Goal: Task Accomplishment & Management: Manage account settings

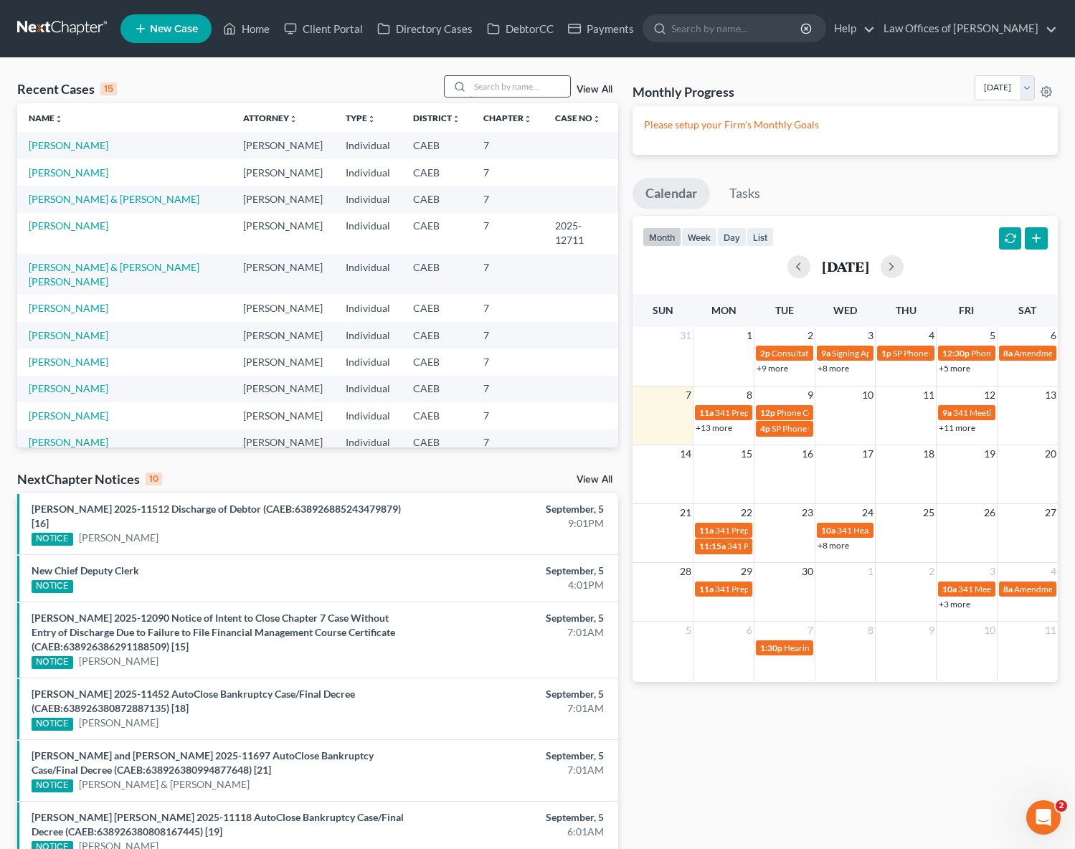
click at [499, 90] on input "search" at bounding box center [520, 86] width 100 height 21
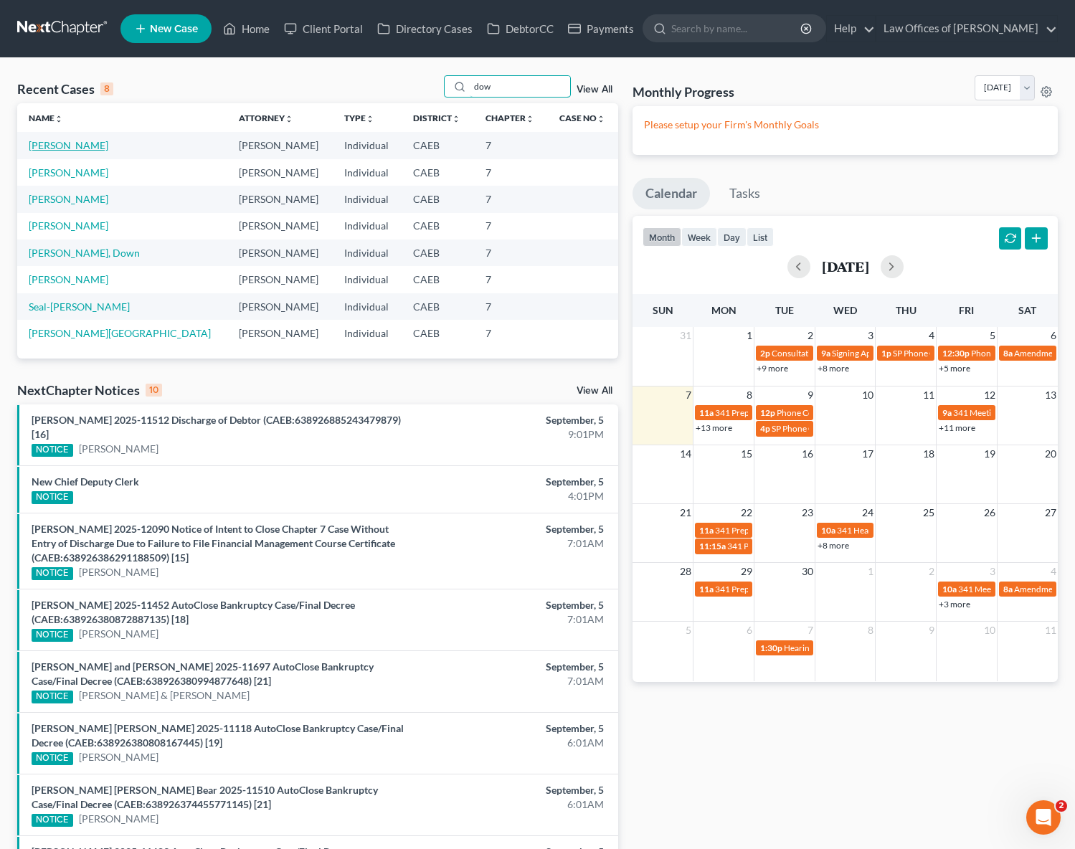
type input "dow"
click at [96, 148] on link "[PERSON_NAME]" at bounding box center [69, 145] width 80 height 12
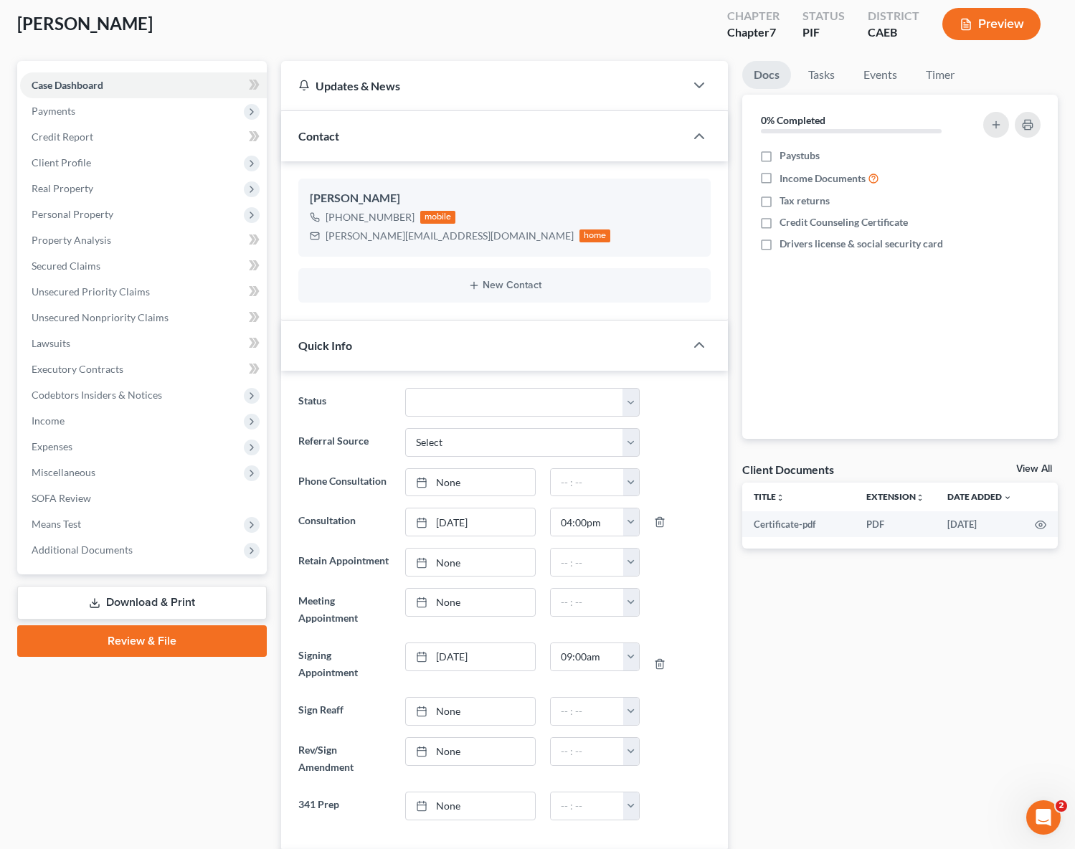
scroll to position [91, 0]
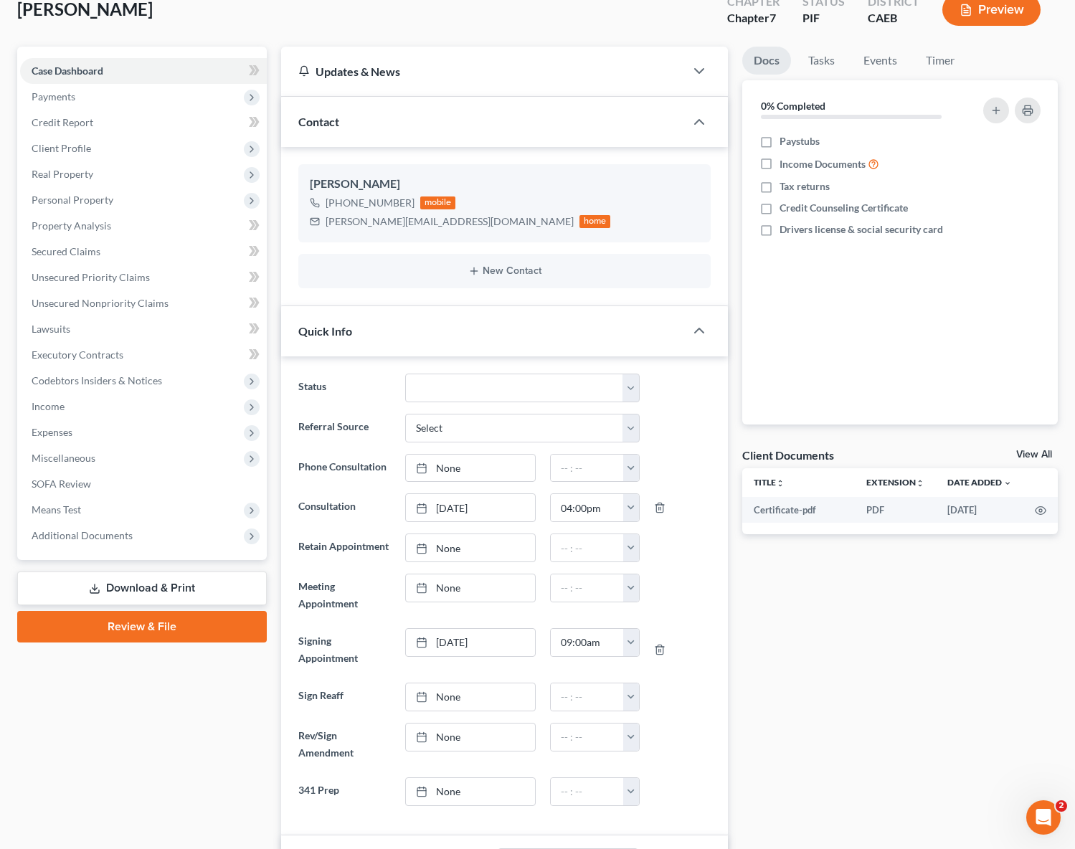
click at [196, 584] on link "Download & Print" at bounding box center [142, 588] width 250 height 34
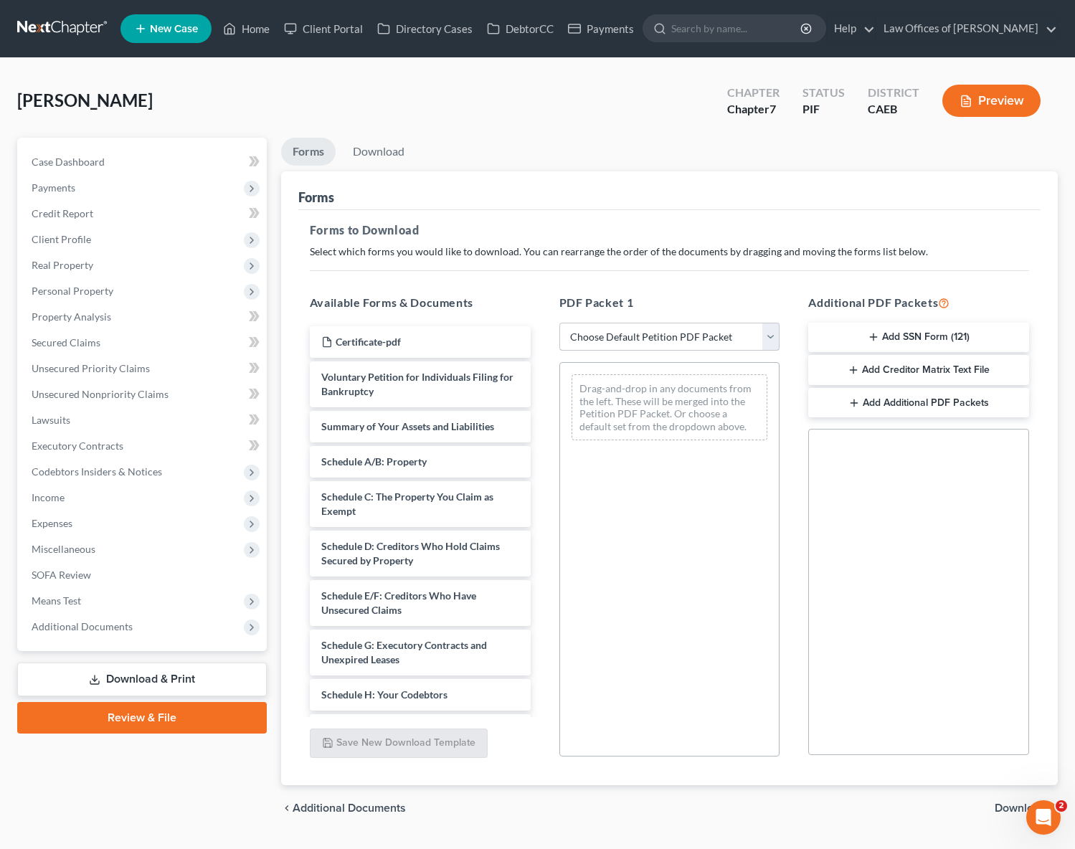
click at [767, 332] on select "Choose Default Petition PDF Packet Complete Bankruptcy Petition (all forms and …" at bounding box center [669, 337] width 221 height 29
select select "3"
click at [559, 323] on select "Choose Default Petition PDF Packet Complete Bankruptcy Petition (all forms and …" at bounding box center [669, 337] width 221 height 29
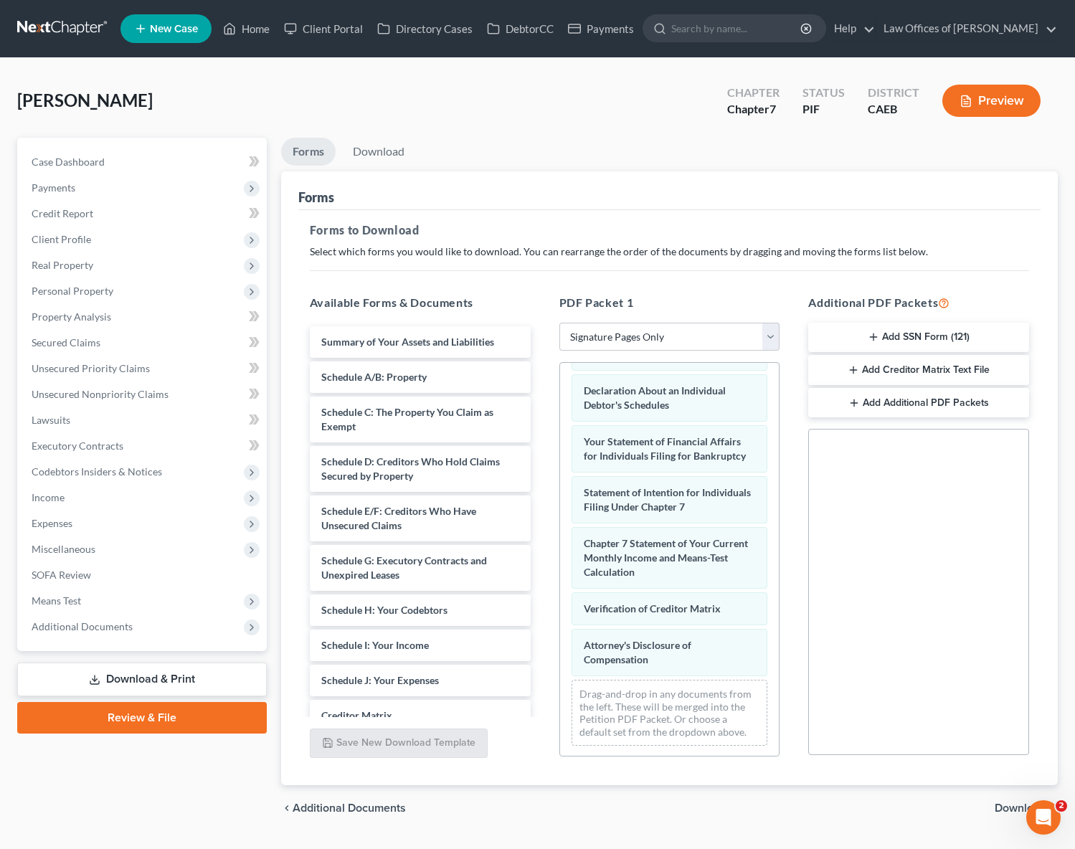
scroll to position [52, 0]
click at [1012, 804] on span "Download" at bounding box center [1020, 807] width 52 height 11
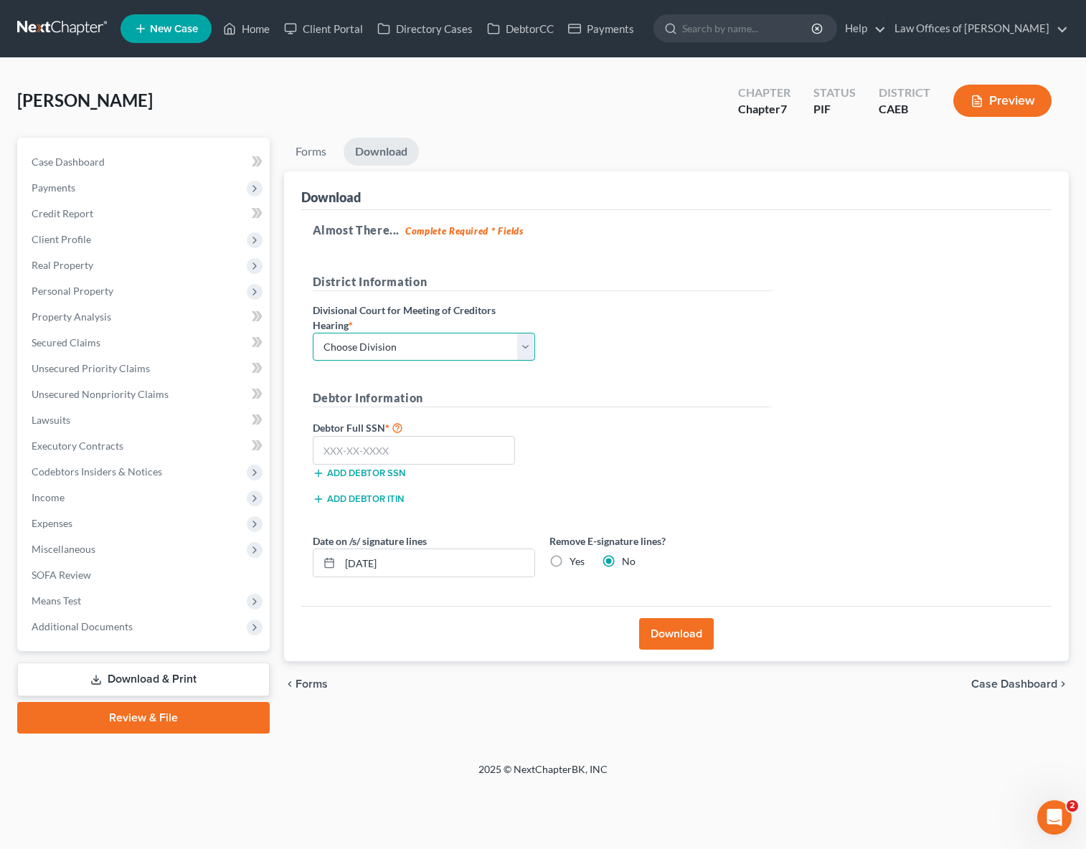
click at [529, 343] on select "Choose Division Fresno Modesto [GEOGRAPHIC_DATA]" at bounding box center [424, 347] width 222 height 29
select select "0"
click at [313, 333] on select "Choose Division Fresno Modesto [GEOGRAPHIC_DATA]" at bounding box center [424, 347] width 222 height 29
click at [441, 460] on input "text" at bounding box center [414, 450] width 203 height 29
type input "571-65-4471"
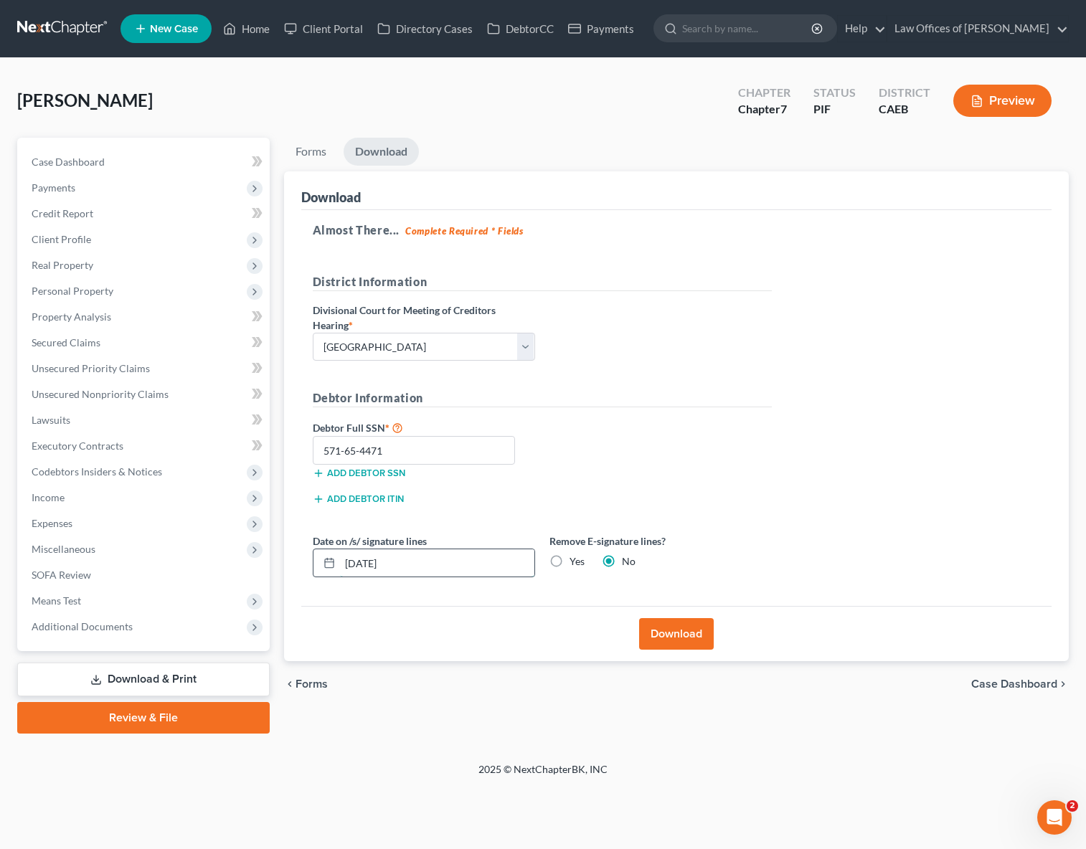
click at [408, 562] on input "[DATE]" at bounding box center [437, 562] width 194 height 27
type input "[DATE]"
click at [672, 630] on button "Download" at bounding box center [676, 634] width 75 height 32
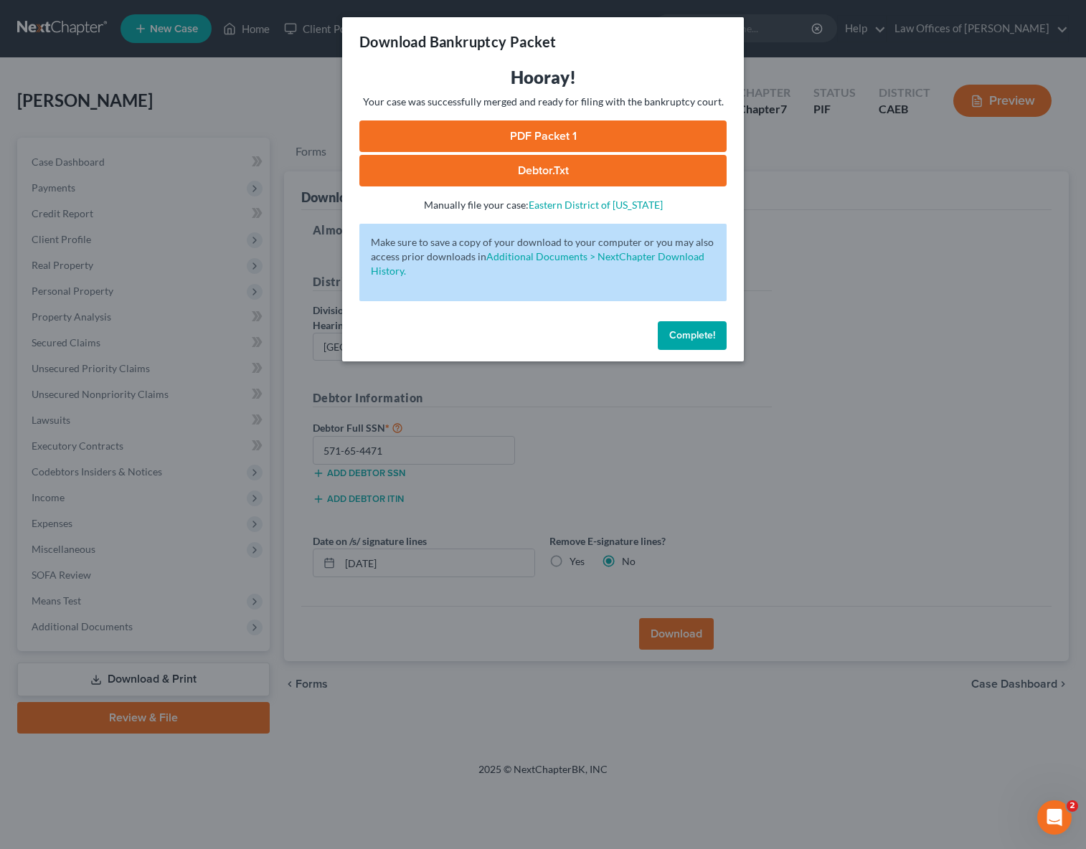
click at [551, 138] on link "PDF Packet 1" at bounding box center [542, 136] width 367 height 32
click at [705, 336] on span "Complete!" at bounding box center [692, 335] width 46 height 12
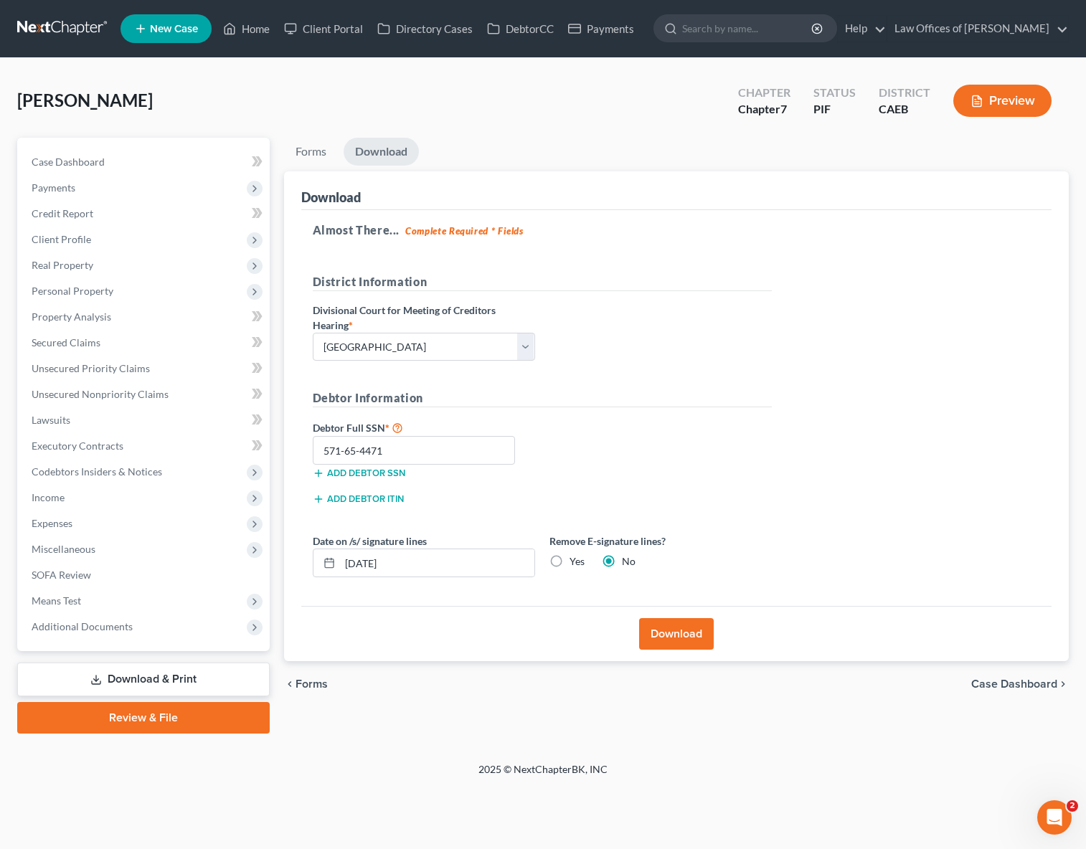
click at [186, 673] on link "Download & Print" at bounding box center [143, 679] width 252 height 34
click at [186, 674] on link "Download & Print" at bounding box center [143, 679] width 252 height 34
click at [105, 562] on link "SOFA Review" at bounding box center [145, 575] width 250 height 26
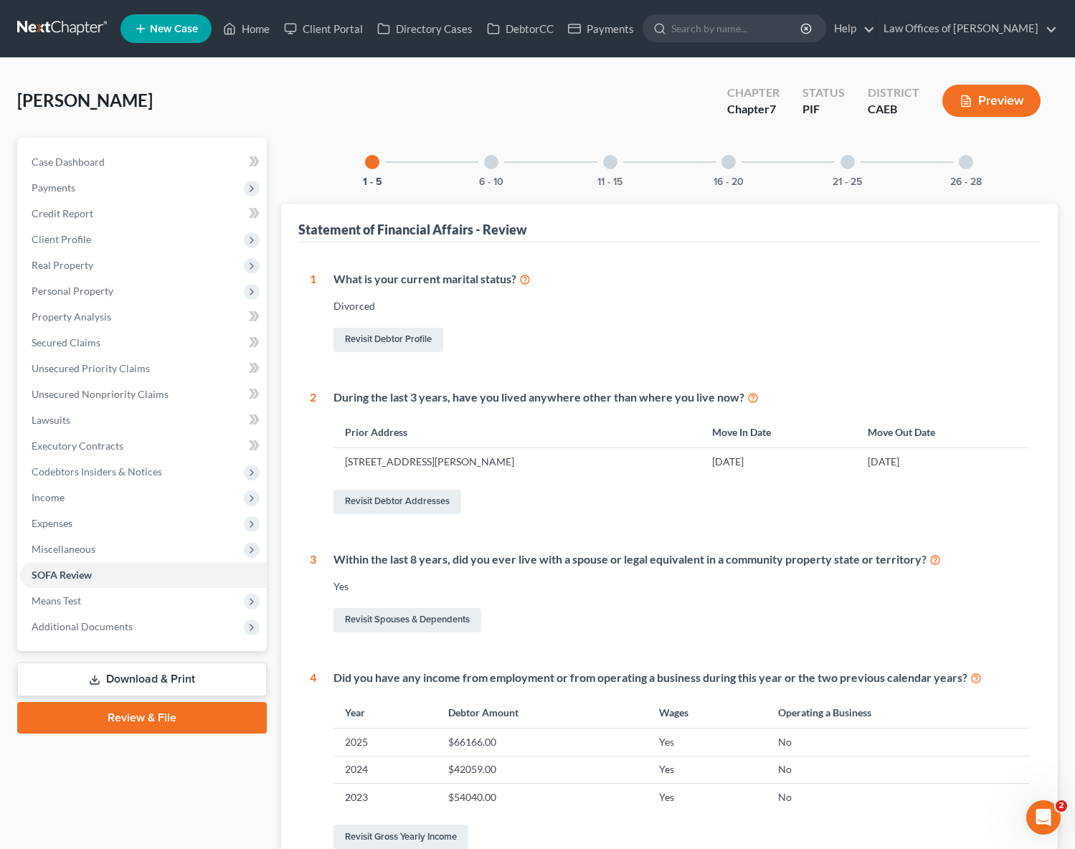
click at [181, 671] on link "Download & Print" at bounding box center [142, 679] width 250 height 34
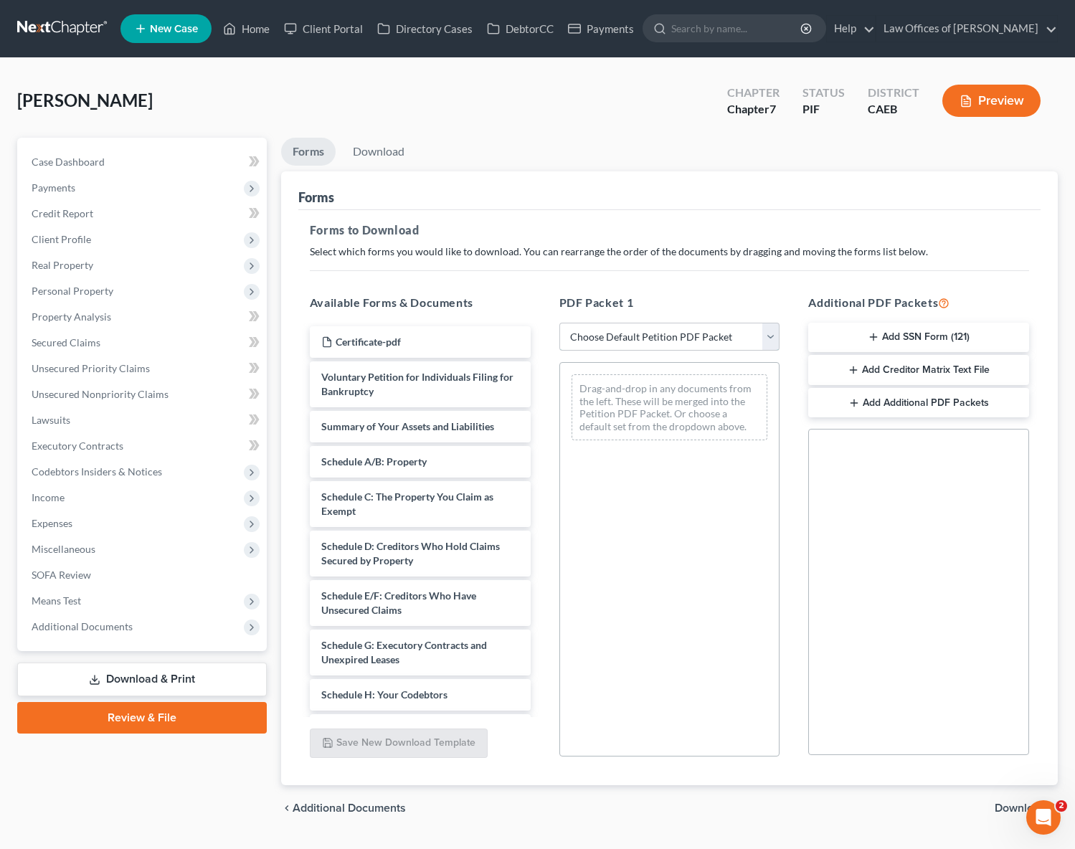
click at [772, 336] on select "Choose Default Petition PDF Packet Complete Bankruptcy Petition (all forms and …" at bounding box center [669, 337] width 221 height 29
select select "5"
click at [559, 323] on select "Choose Default Petition PDF Packet Complete Bankruptcy Petition (all forms and …" at bounding box center [669, 337] width 221 height 29
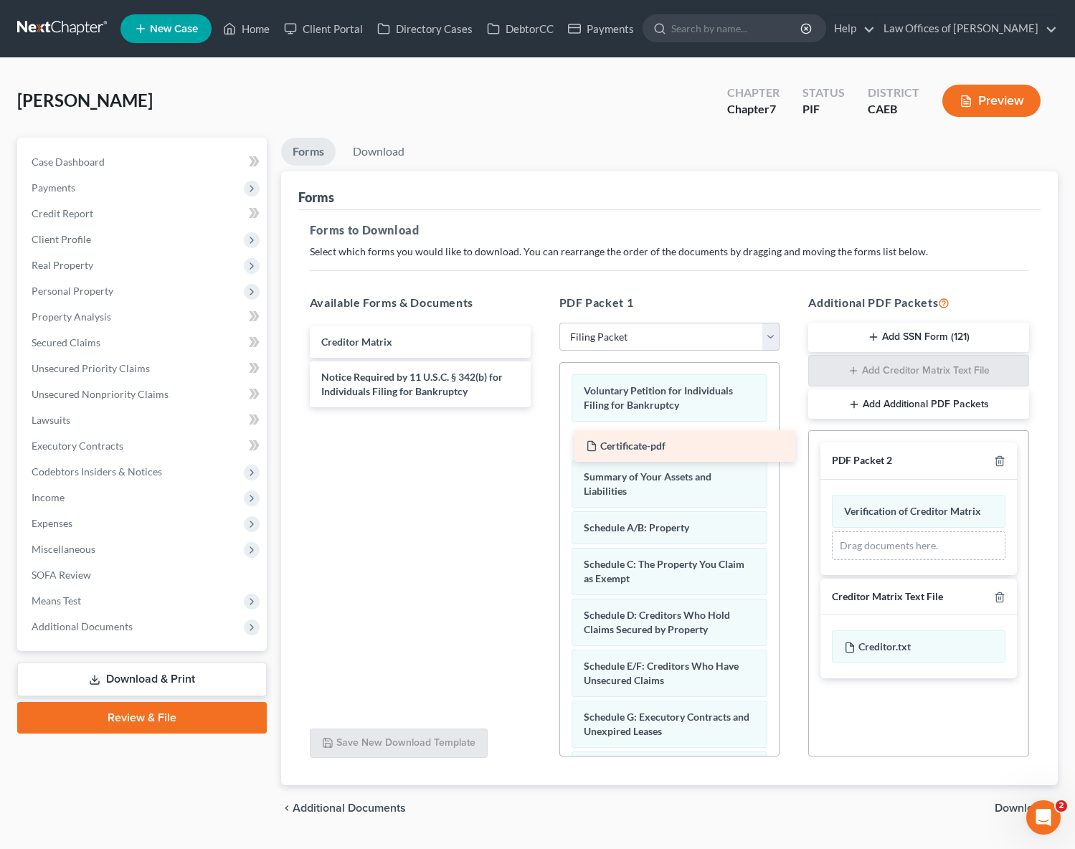
drag, startPoint x: 398, startPoint y: 341, endPoint x: 661, endPoint y: 444, distance: 282.4
click at [542, 407] on div "Certificate-pdf Certificate-pdf Creditor Matrix Notice Required by 11 U.S.C. § …" at bounding box center [420, 366] width 244 height 81
click at [999, 804] on span "Download" at bounding box center [1020, 807] width 52 height 11
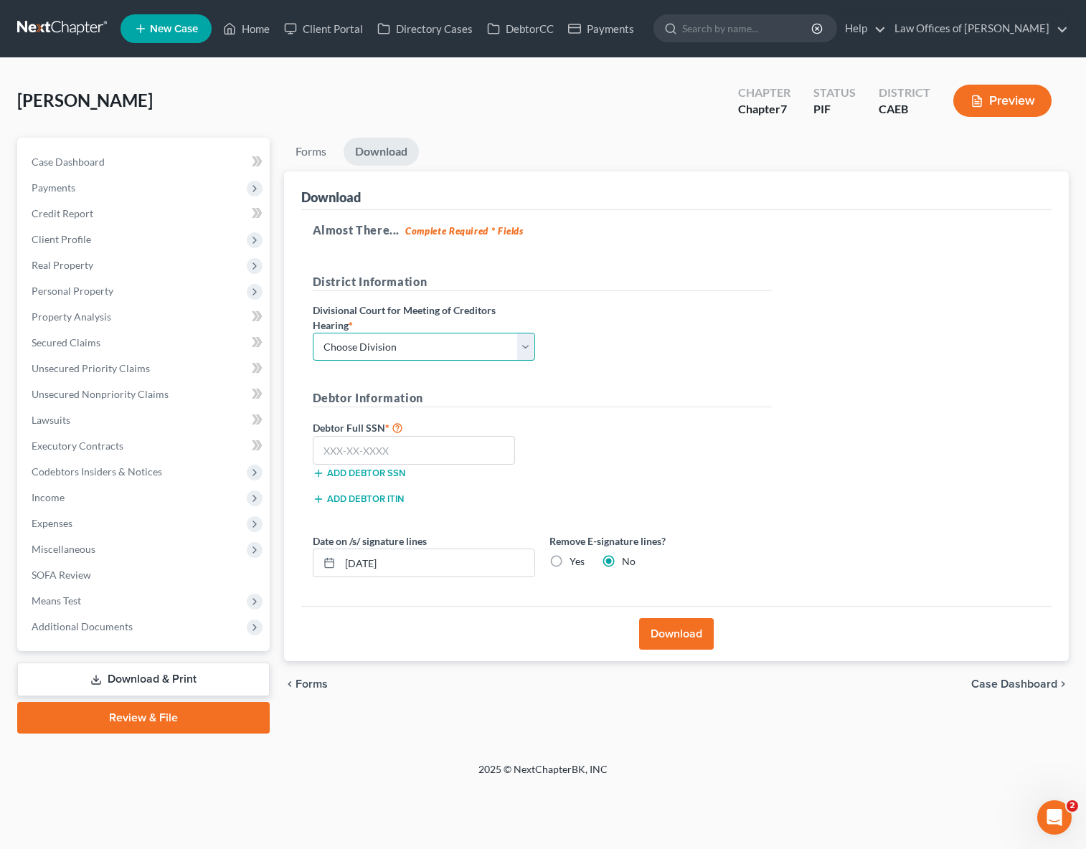
click at [524, 346] on select "Choose Division Fresno Modesto [GEOGRAPHIC_DATA]" at bounding box center [424, 347] width 222 height 29
select select "0"
click at [313, 333] on select "Choose Division Fresno Modesto [GEOGRAPHIC_DATA]" at bounding box center [424, 347] width 222 height 29
click at [407, 453] on input "text" at bounding box center [414, 450] width 203 height 29
type input "571-65-4471"
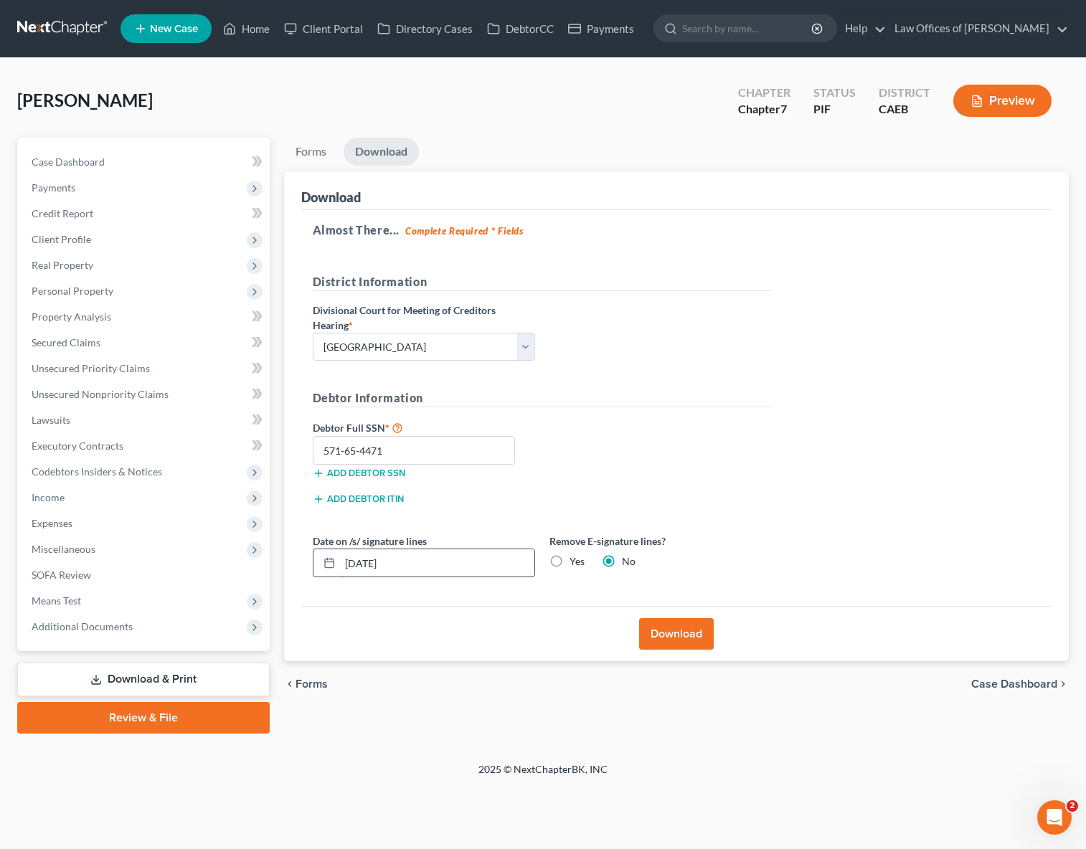
click at [435, 570] on input "[DATE]" at bounding box center [437, 562] width 194 height 27
type input "[DATE]"
click at [660, 634] on button "Download" at bounding box center [676, 634] width 75 height 32
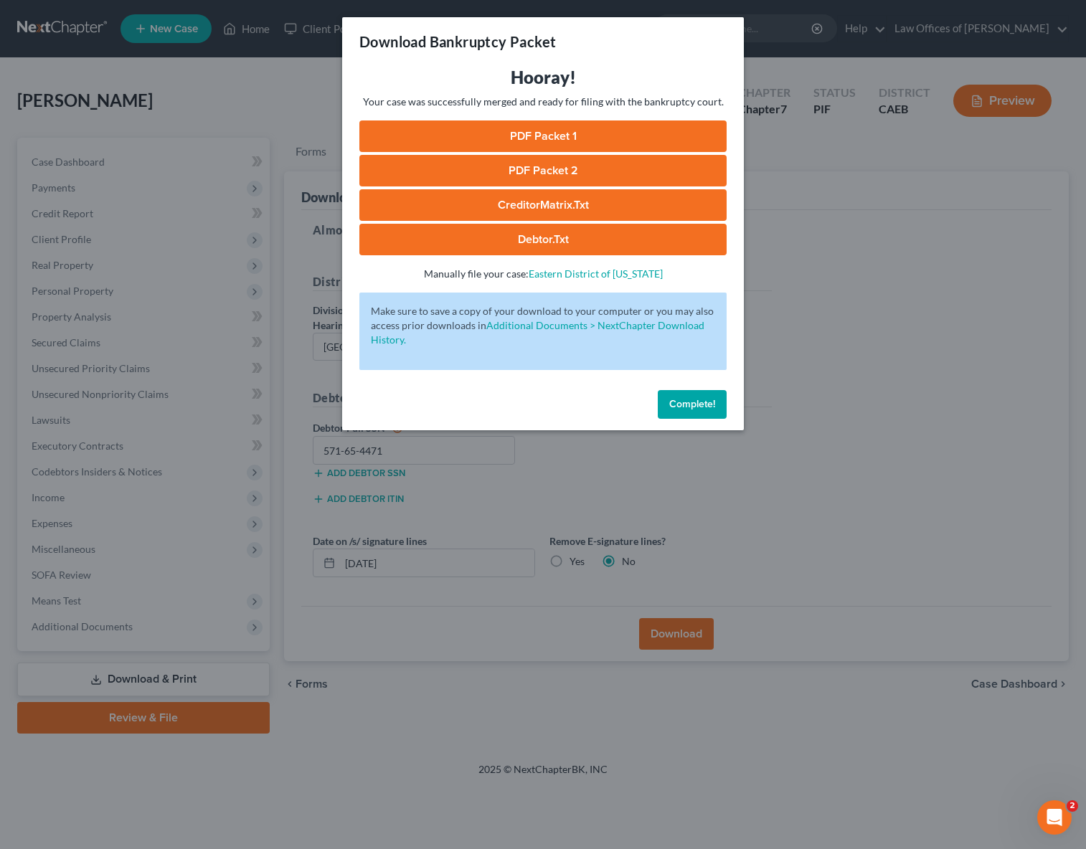
click at [474, 132] on link "PDF Packet 1" at bounding box center [542, 136] width 367 height 32
click at [616, 166] on link "PDF Packet 2" at bounding box center [542, 171] width 367 height 32
click at [617, 208] on link "CreditorMatrix.txt" at bounding box center [542, 205] width 367 height 32
click at [545, 242] on link "Debtor.txt" at bounding box center [542, 240] width 367 height 32
click at [690, 398] on span "Complete!" at bounding box center [692, 404] width 46 height 12
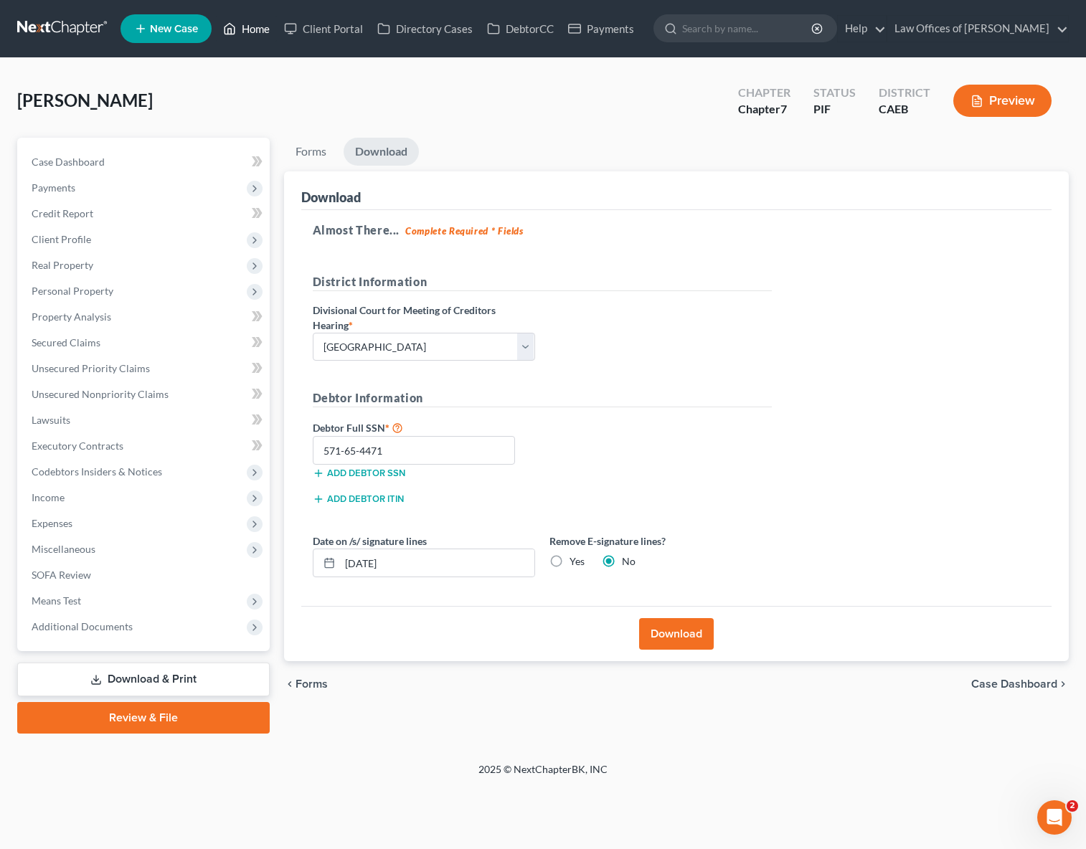
click at [253, 26] on link "Home" at bounding box center [246, 29] width 61 height 26
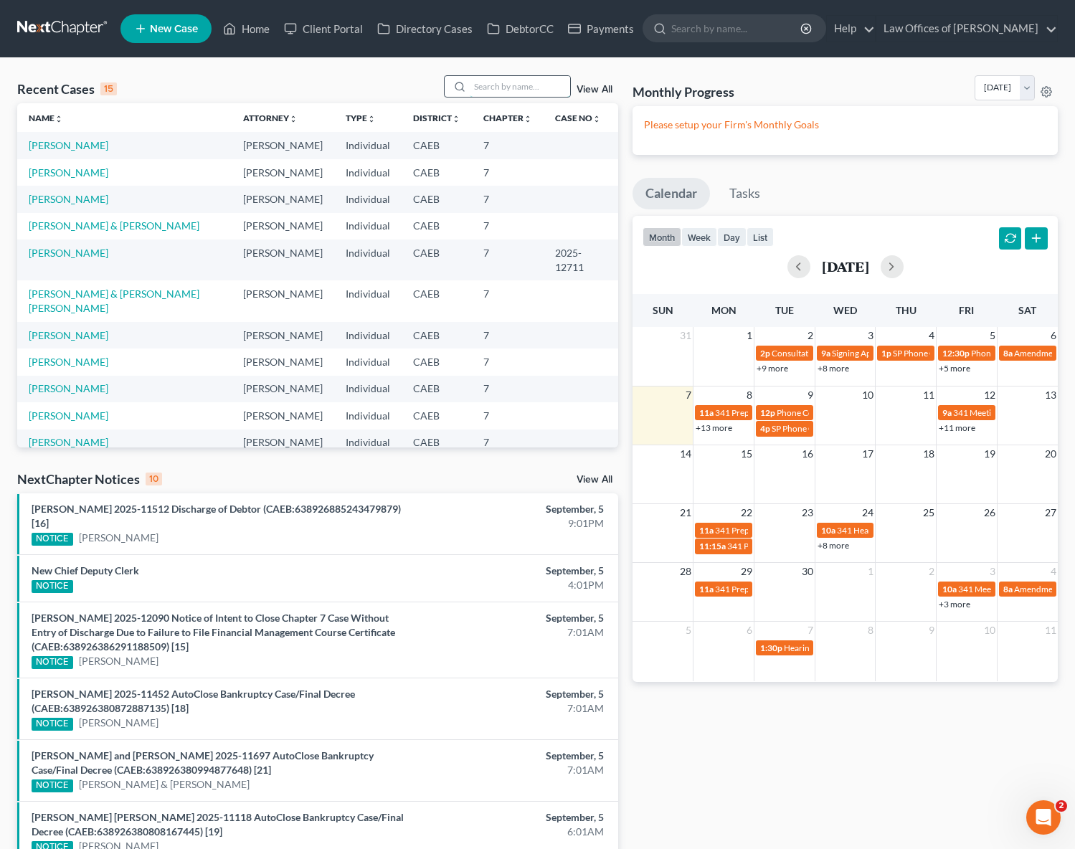
click at [508, 87] on input "search" at bounding box center [520, 86] width 100 height 21
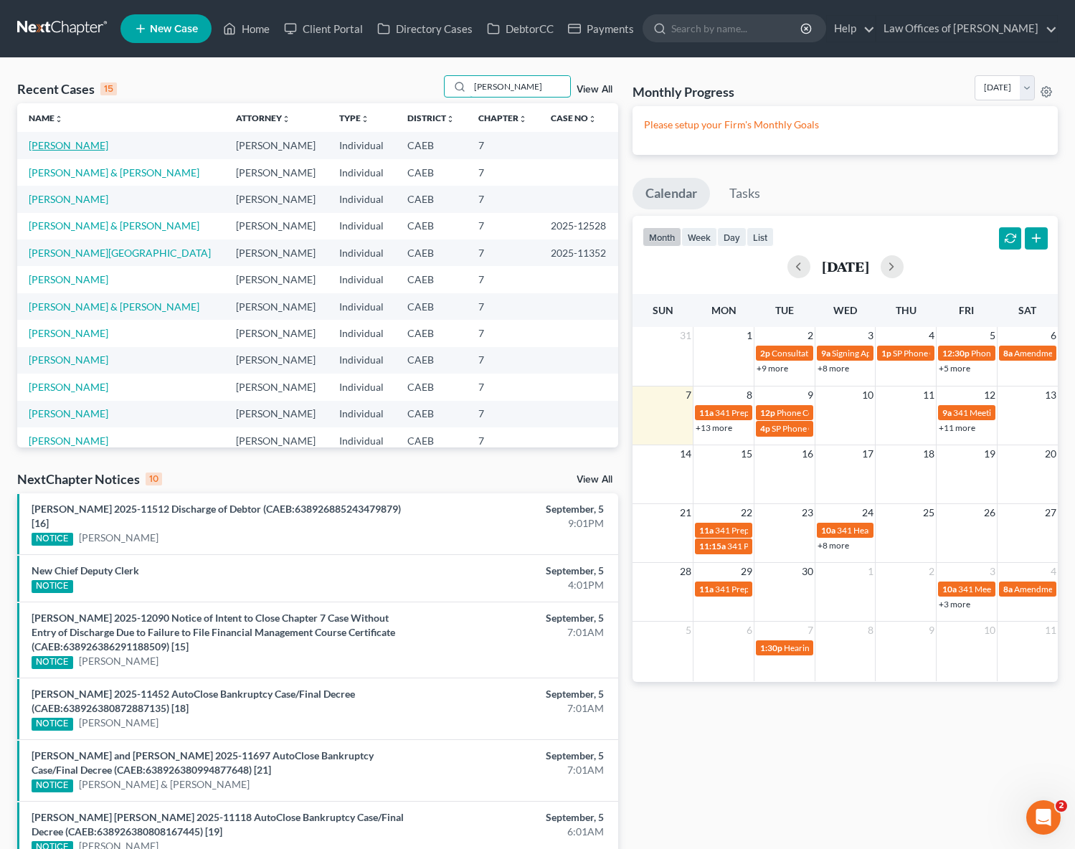
type input "[PERSON_NAME]"
click at [53, 145] on link "[PERSON_NAME]" at bounding box center [69, 145] width 80 height 12
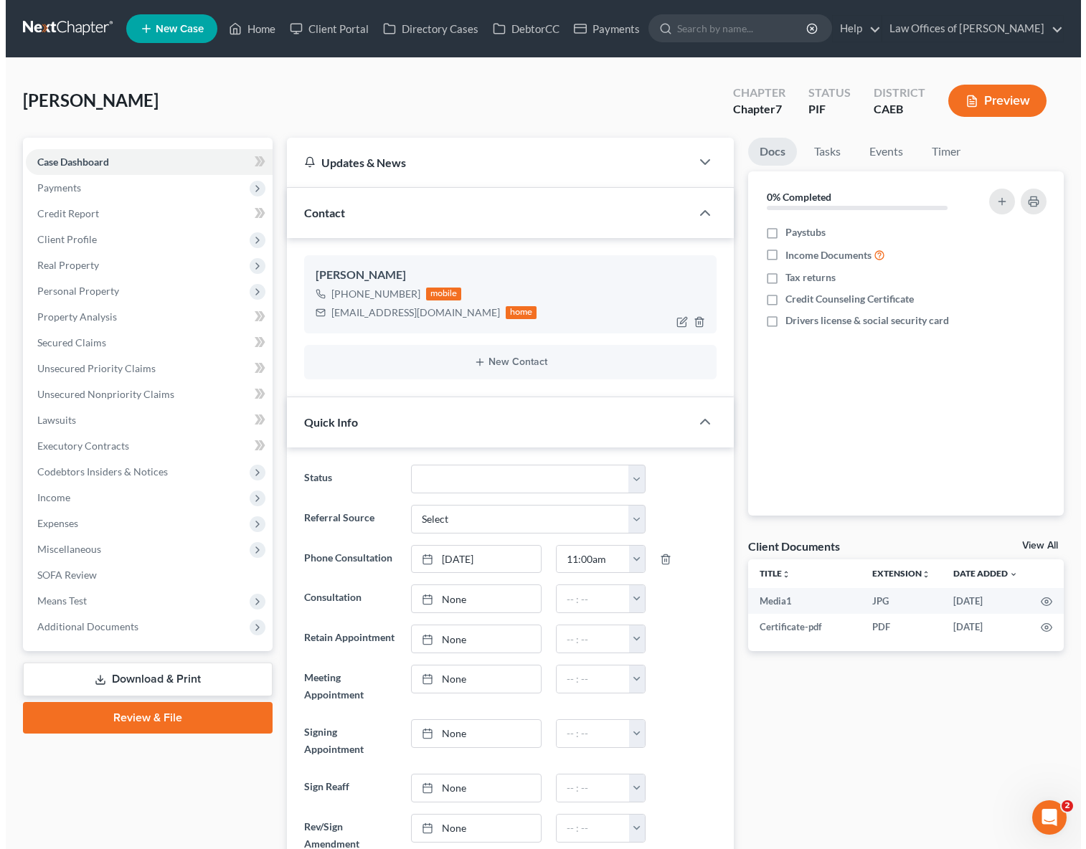
scroll to position [6960, 0]
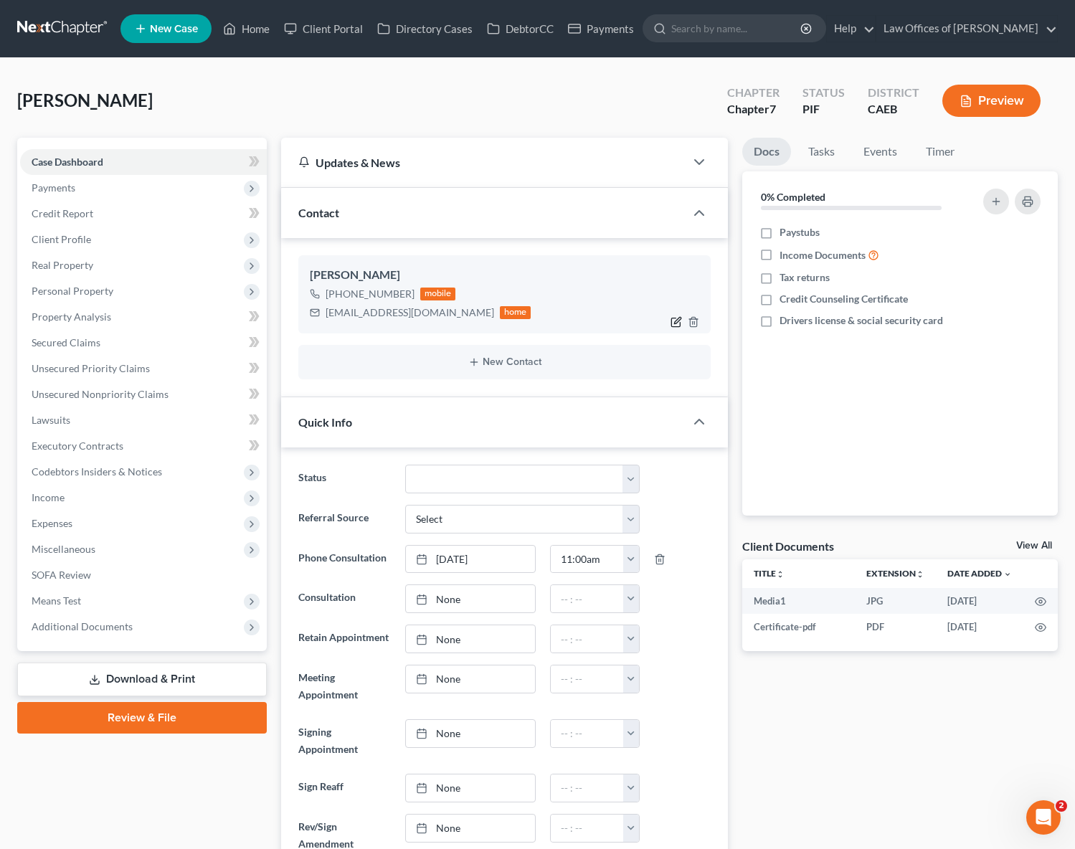
click at [675, 322] on icon "button" at bounding box center [678, 320] width 6 height 6
select select "0"
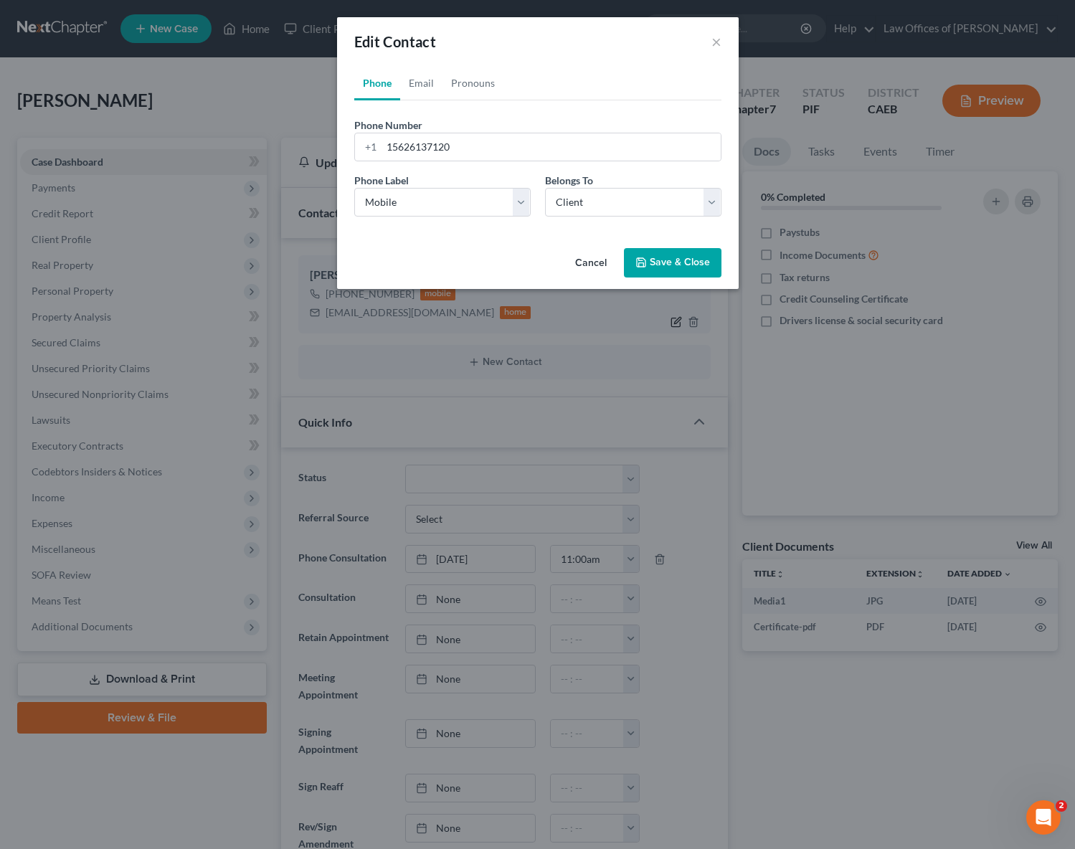
scroll to position [6946, 0]
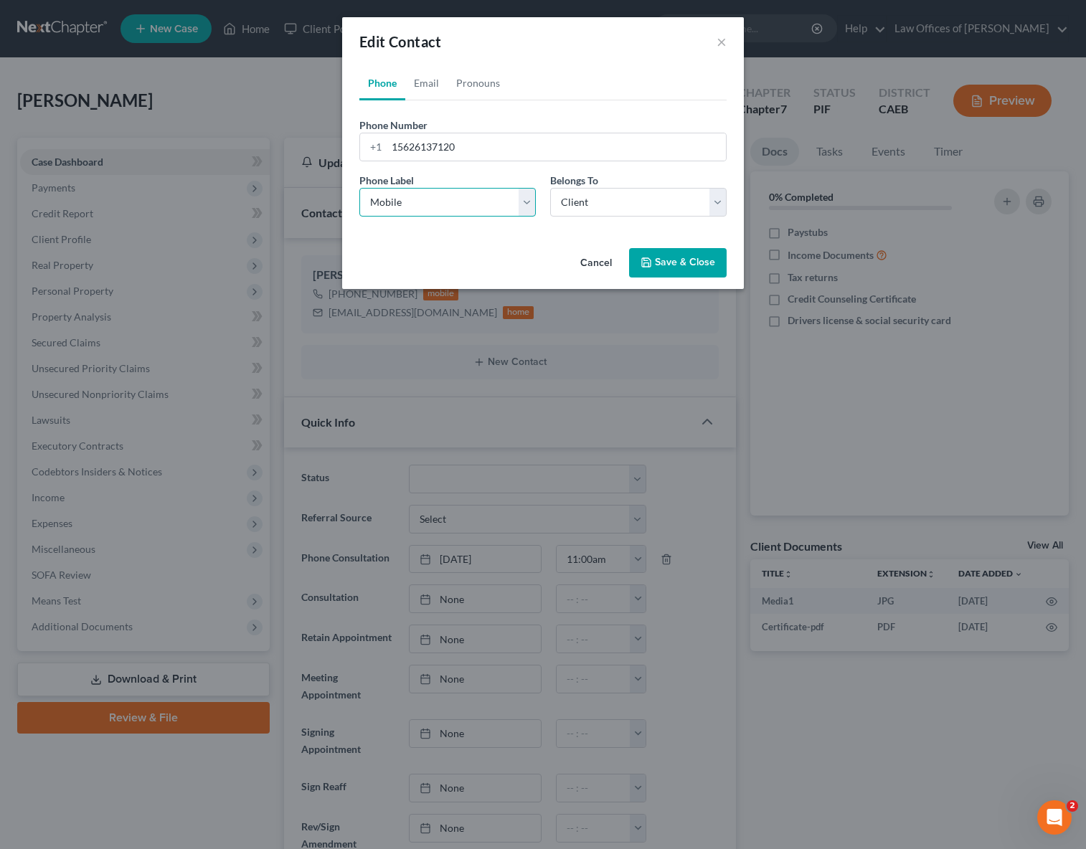
click at [526, 197] on select "Select Mobile Home Work Other" at bounding box center [447, 202] width 176 height 29
select select "1"
click at [359, 188] on select "Select Mobile Home Work Other" at bounding box center [447, 202] width 176 height 29
click at [647, 265] on icon "button" at bounding box center [645, 262] width 11 height 11
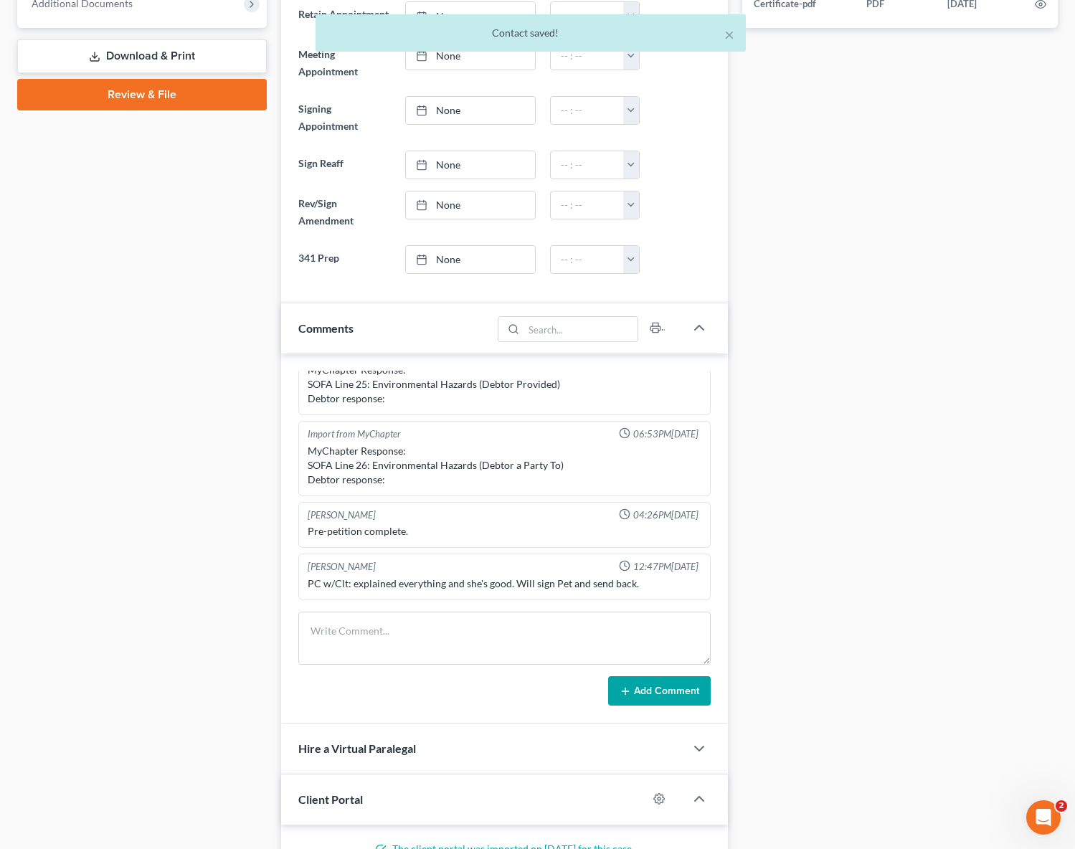
scroll to position [608, 0]
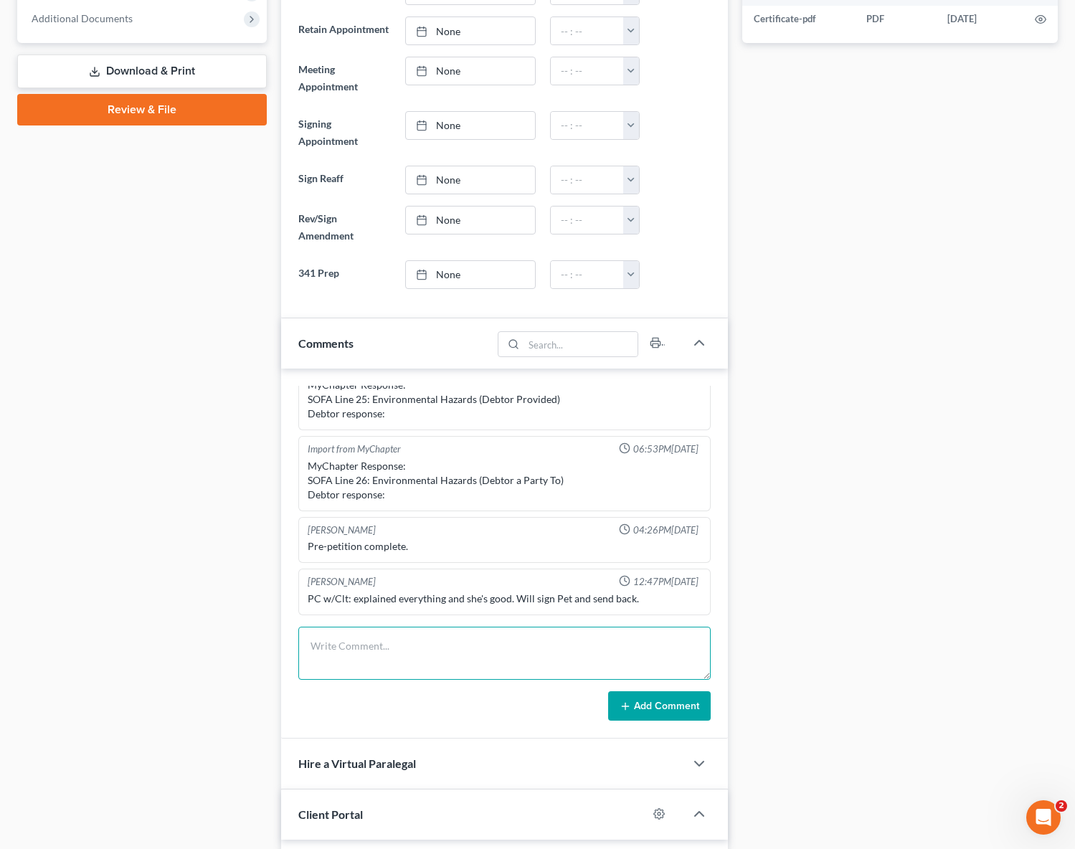
click at [409, 647] on textarea at bounding box center [504, 653] width 413 height 53
type textarea "C"
type textarea "DO NOT text client. She wants to be called."
click at [688, 702] on button "Add Comment" at bounding box center [659, 706] width 103 height 30
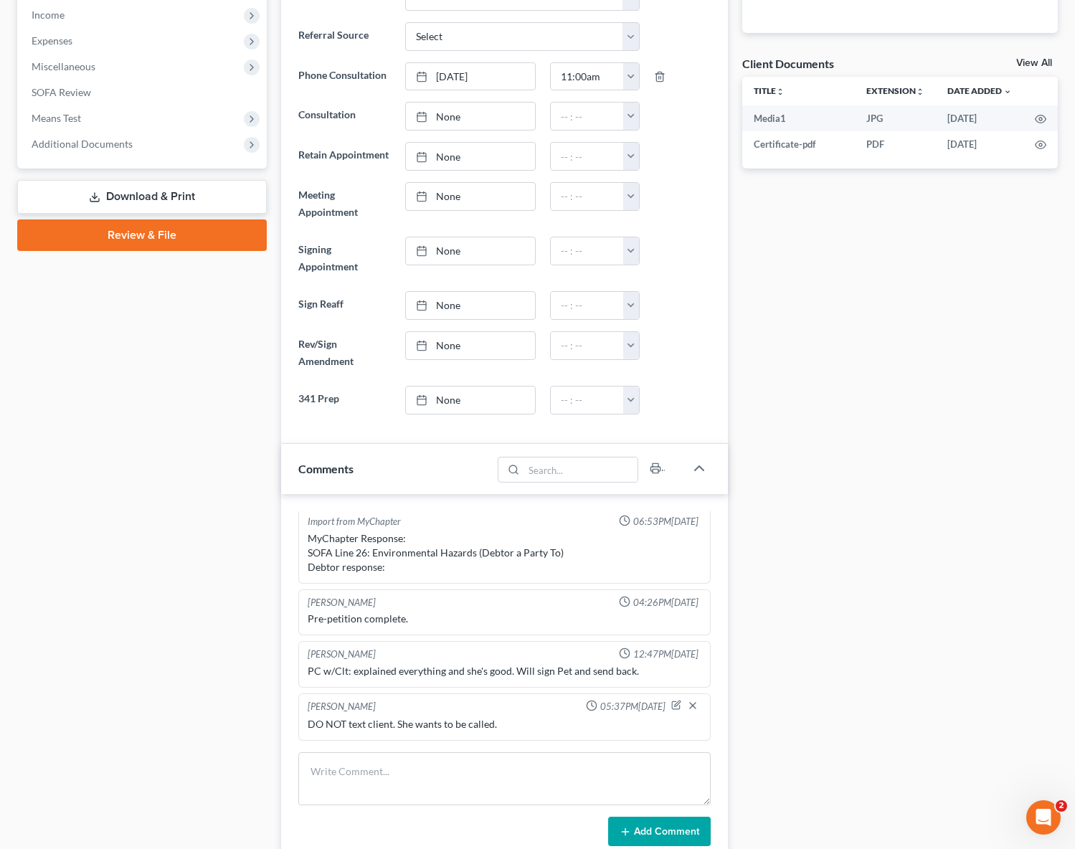
scroll to position [329, 0]
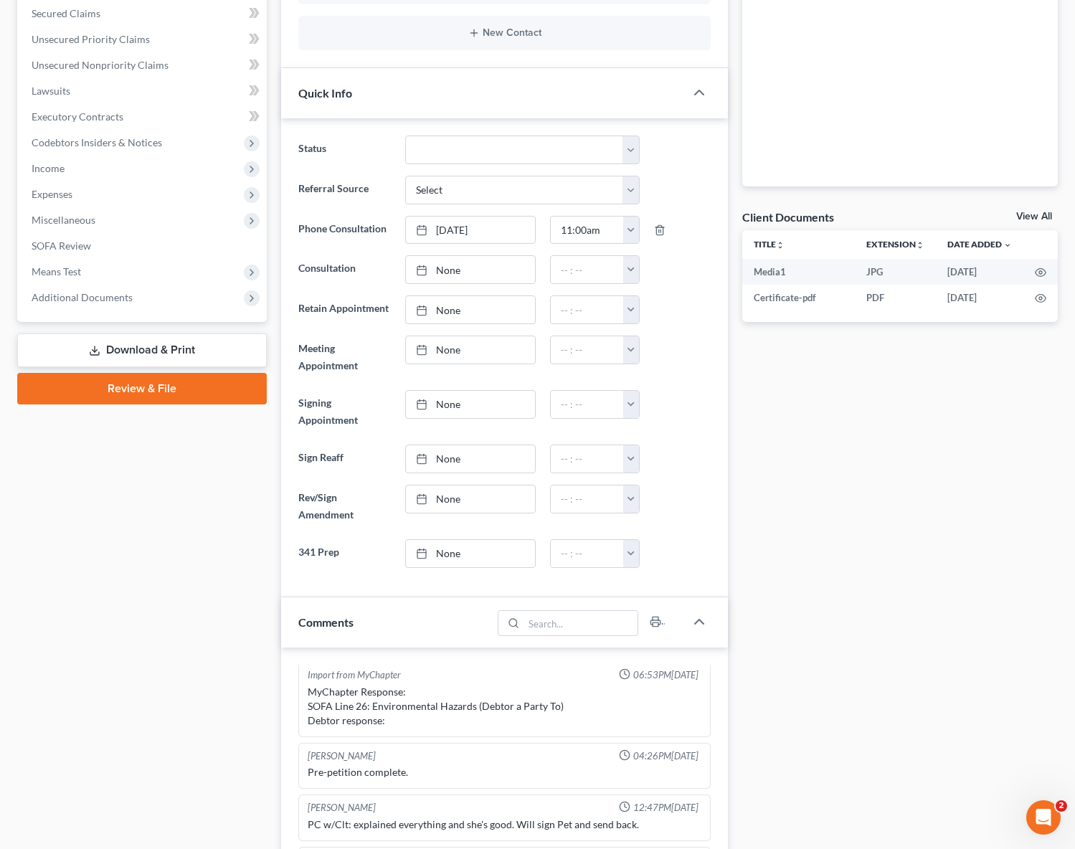
click at [227, 349] on link "Download & Print" at bounding box center [142, 350] width 250 height 34
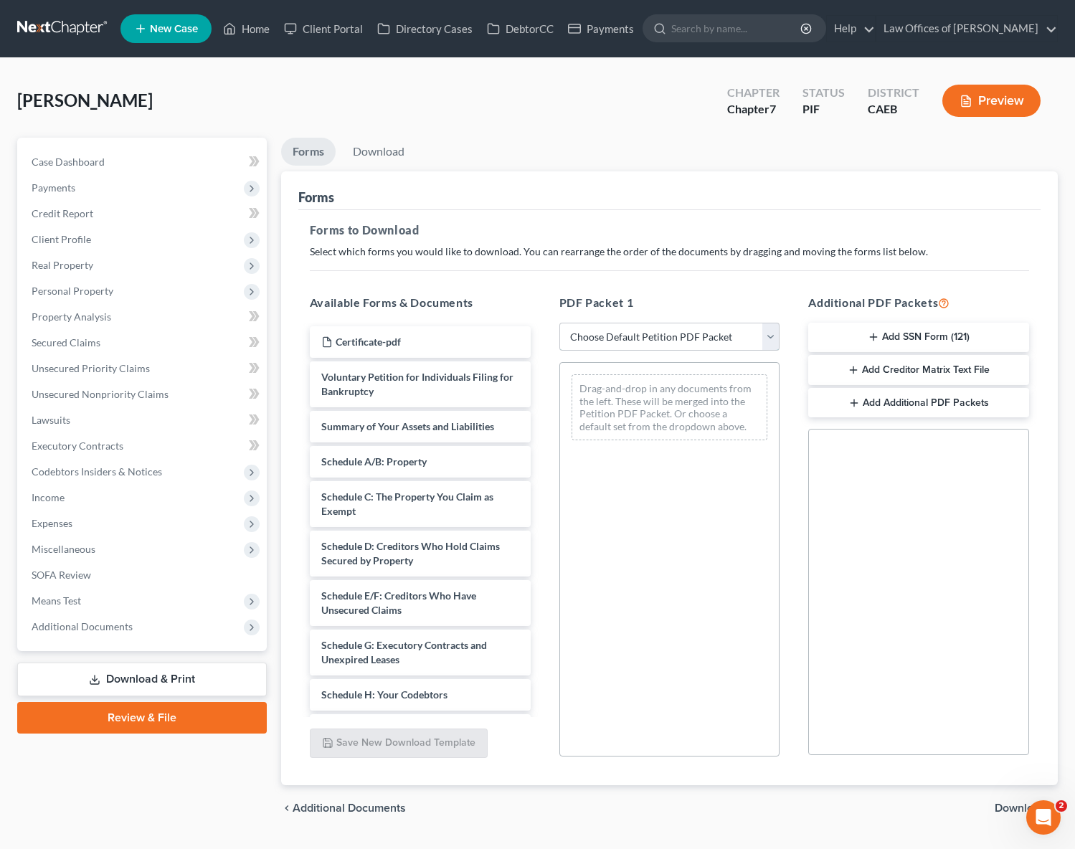
click at [769, 333] on select "Choose Default Petition PDF Packet Complete Bankruptcy Petition (all forms and …" at bounding box center [669, 337] width 221 height 29
select select "3"
click at [559, 323] on select "Choose Default Petition PDF Packet Complete Bankruptcy Petition (all forms and …" at bounding box center [669, 337] width 221 height 29
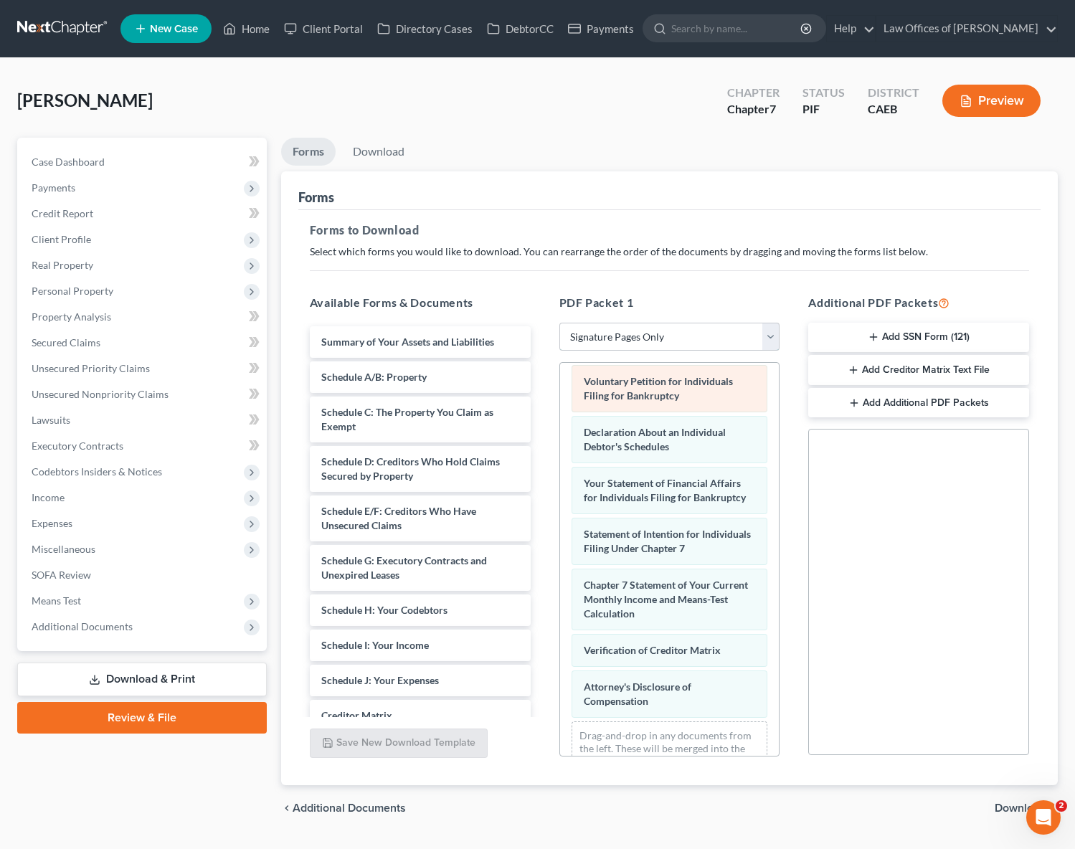
scroll to position [52, 0]
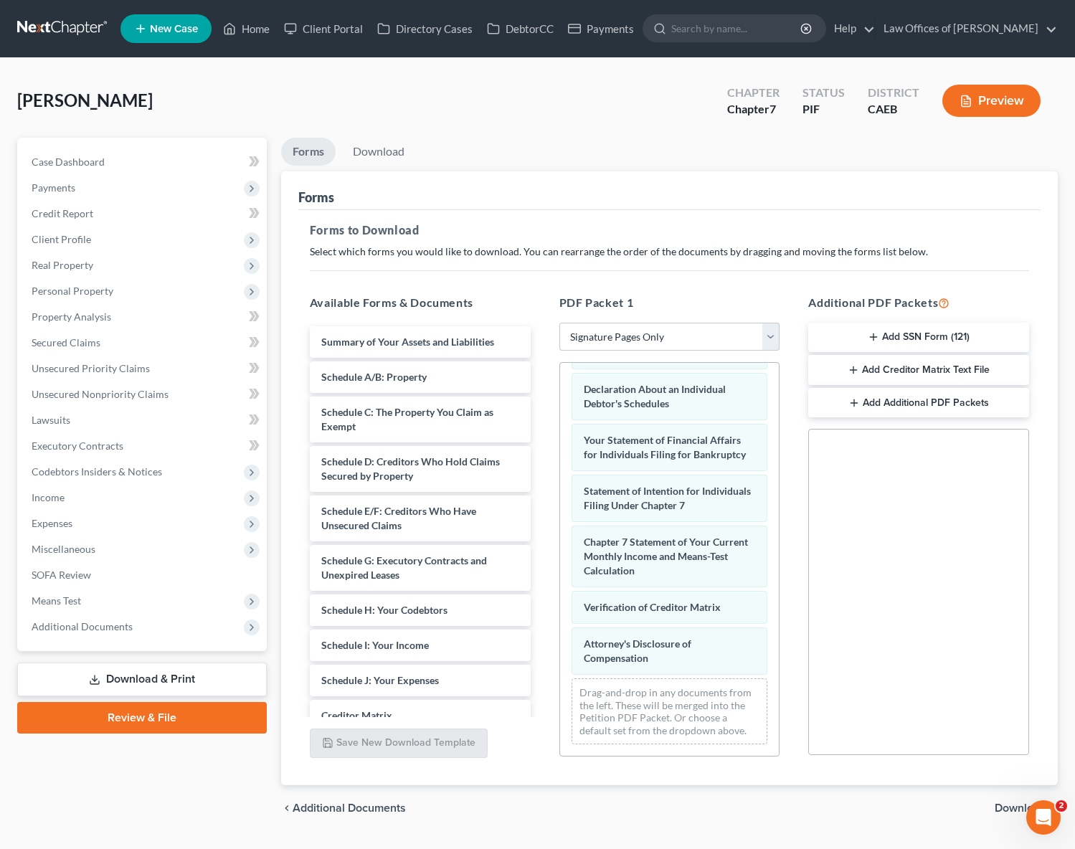
click at [1016, 808] on span "Download" at bounding box center [1020, 807] width 52 height 11
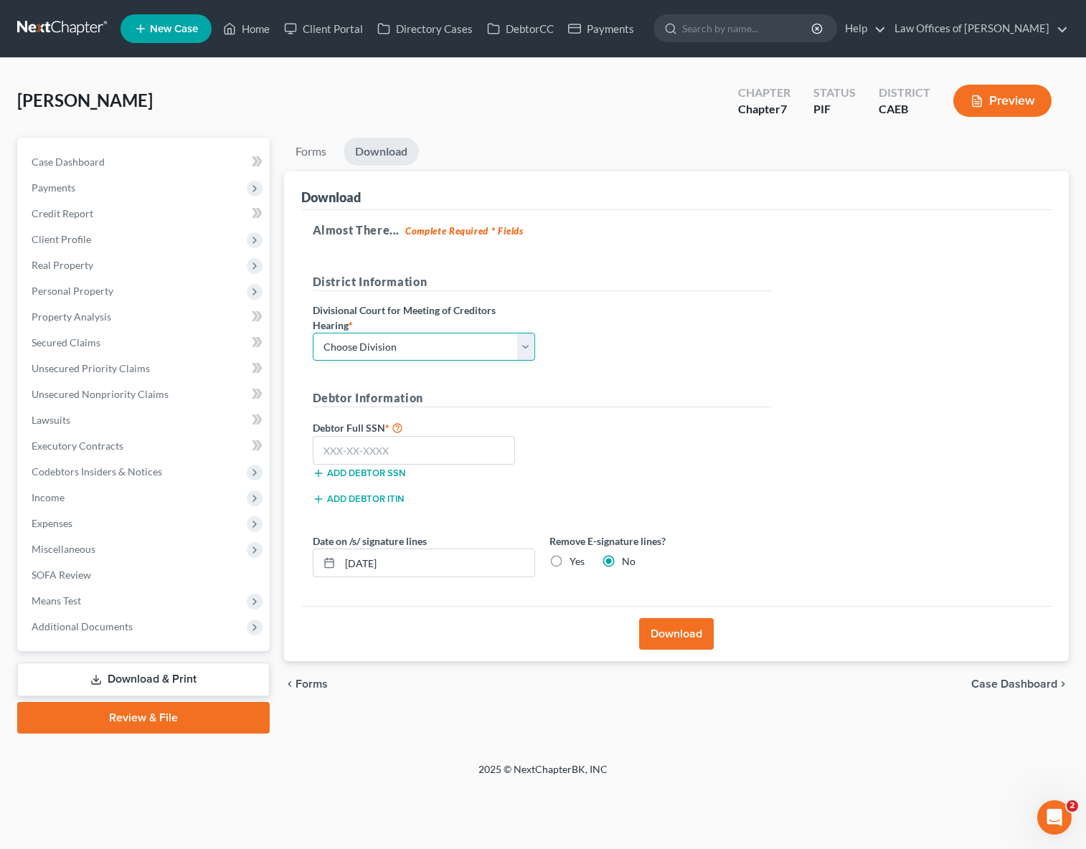
click at [523, 340] on select "Choose Division Fresno Modesto [GEOGRAPHIC_DATA]" at bounding box center [424, 347] width 222 height 29
select select "0"
click at [313, 333] on select "Choose Division Fresno Modesto [GEOGRAPHIC_DATA]" at bounding box center [424, 347] width 222 height 29
click at [404, 452] on input "text" at bounding box center [414, 450] width 203 height 29
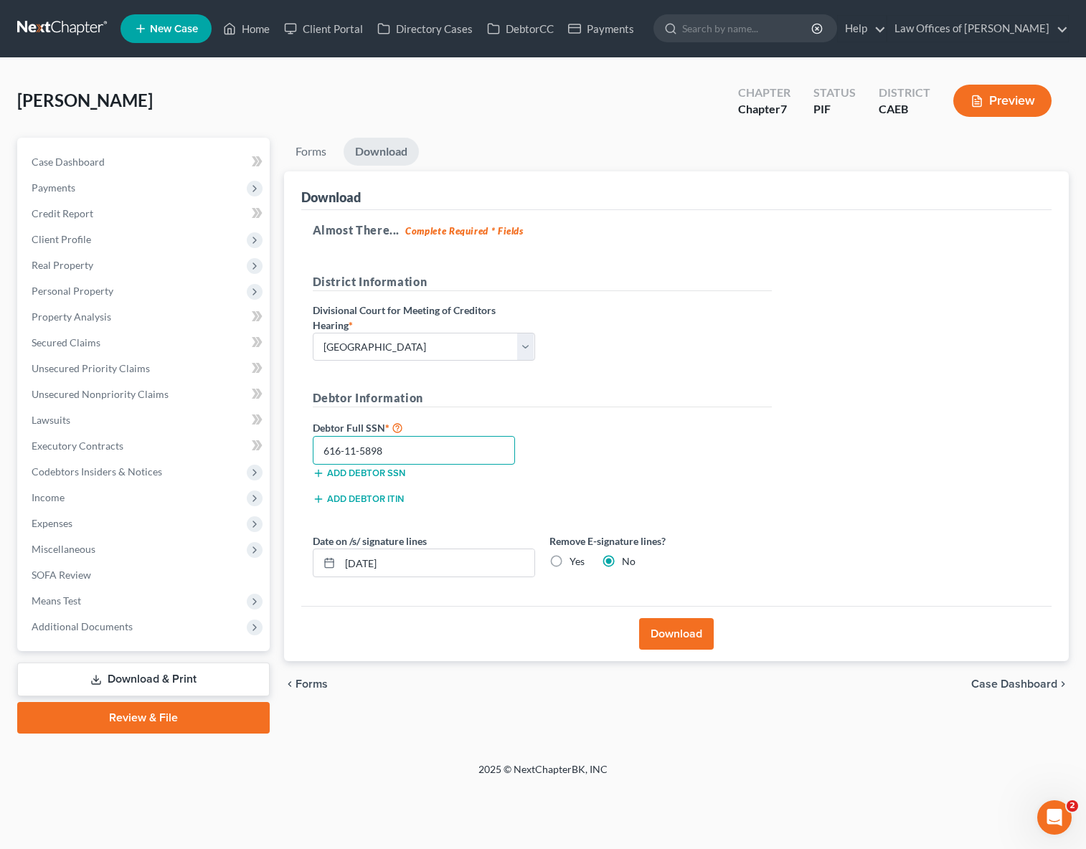
type input "616-11-5898"
click at [652, 631] on button "Download" at bounding box center [676, 634] width 75 height 32
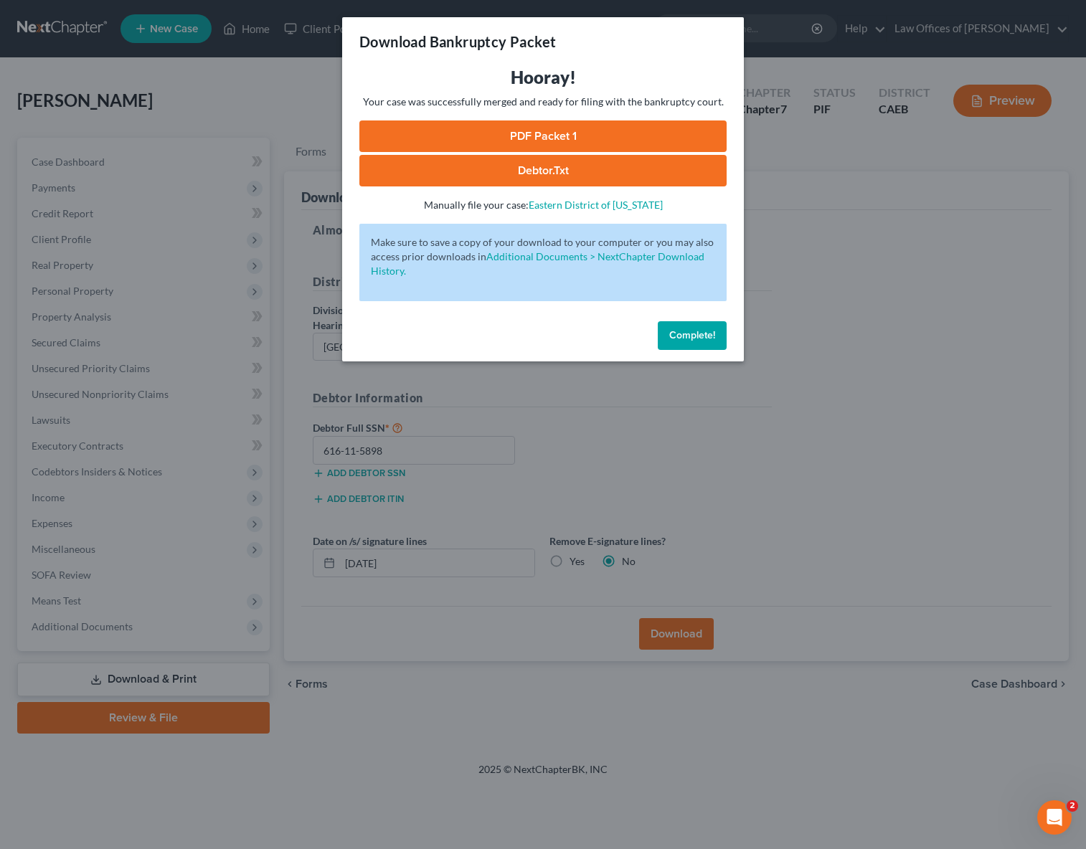
click at [571, 133] on link "PDF Packet 1" at bounding box center [542, 136] width 367 height 32
click at [696, 336] on span "Complete!" at bounding box center [692, 335] width 46 height 12
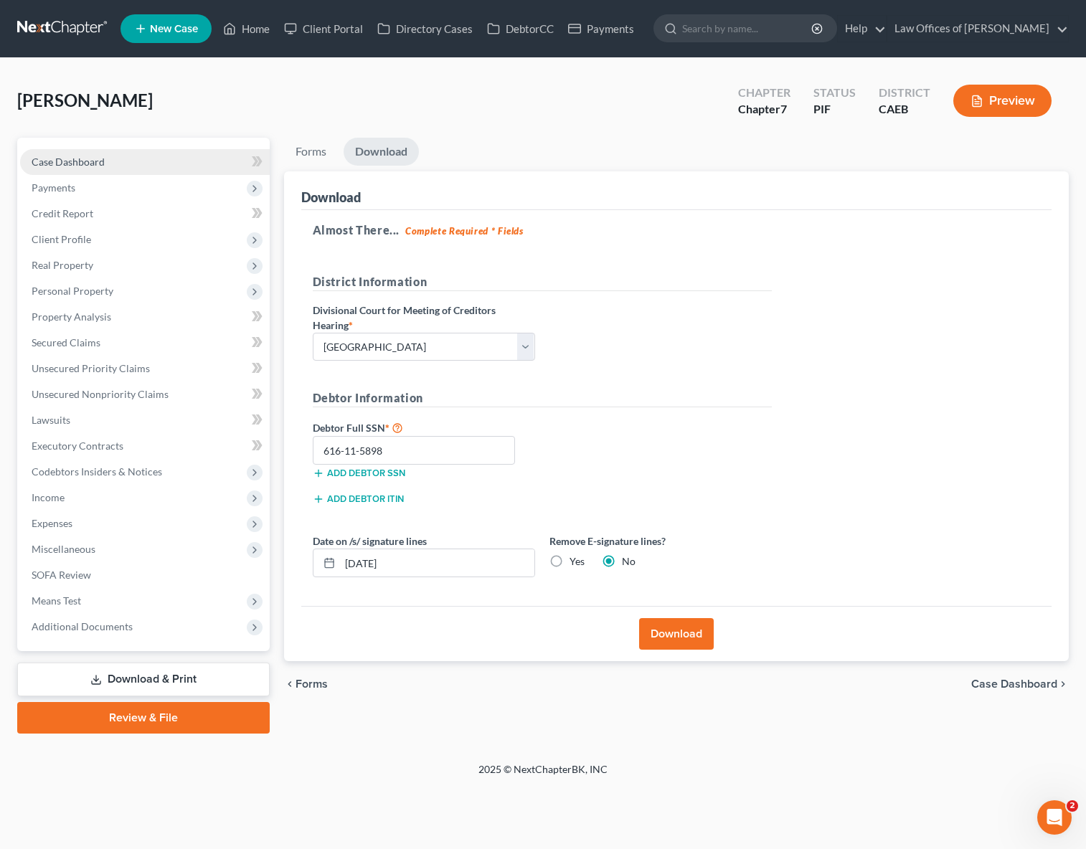
click at [87, 166] on span "Case Dashboard" at bounding box center [68, 162] width 73 height 12
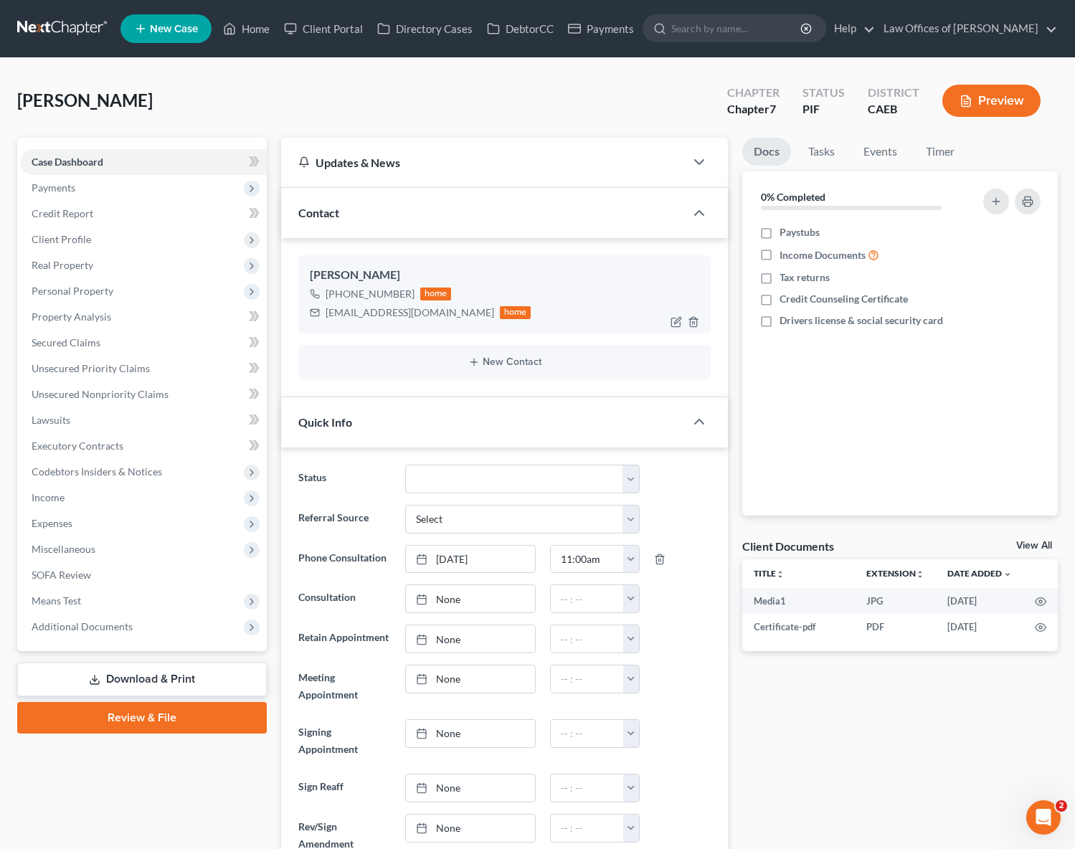
scroll to position [7024, 0]
drag, startPoint x: 320, startPoint y: 311, endPoint x: 445, endPoint y: 318, distance: 124.9
click at [445, 318] on div "[EMAIL_ADDRESS][DOMAIN_NAME] home" at bounding box center [421, 312] width 222 height 19
copy div "[EMAIL_ADDRESS][DOMAIN_NAME]"
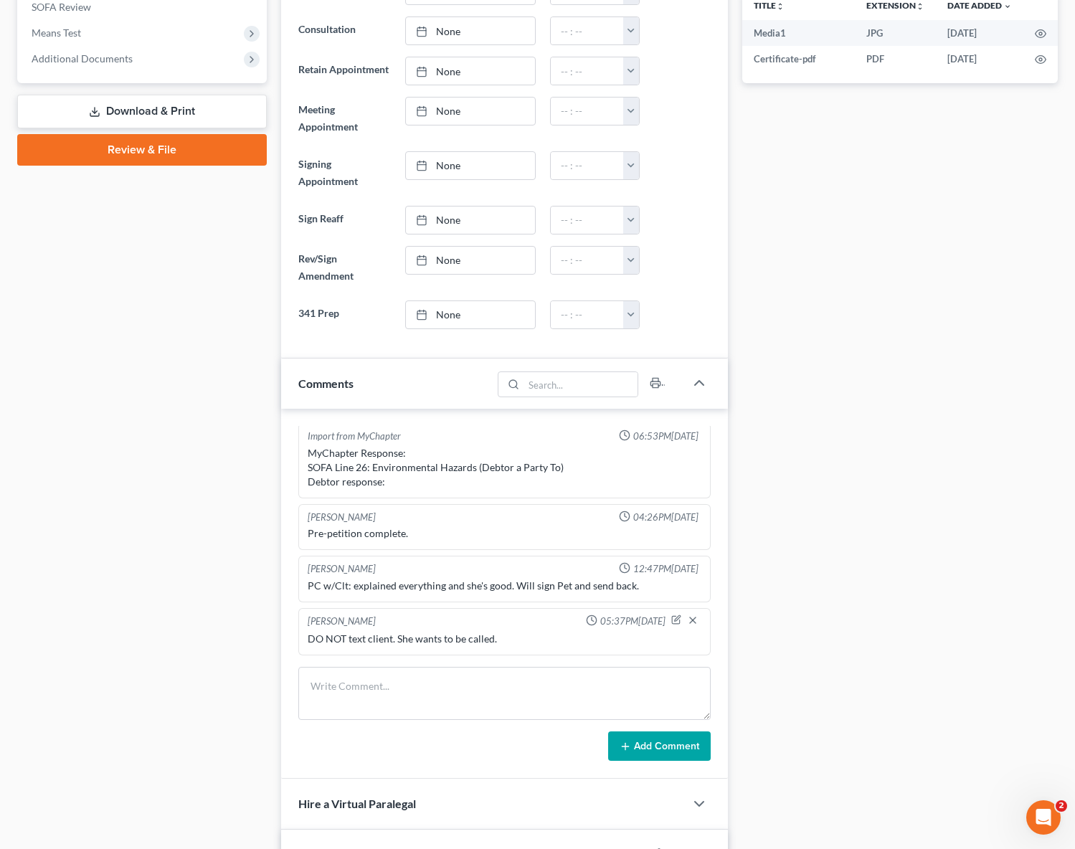
scroll to position [569, 0]
click at [671, 620] on icon "button" at bounding box center [676, 619] width 10 height 10
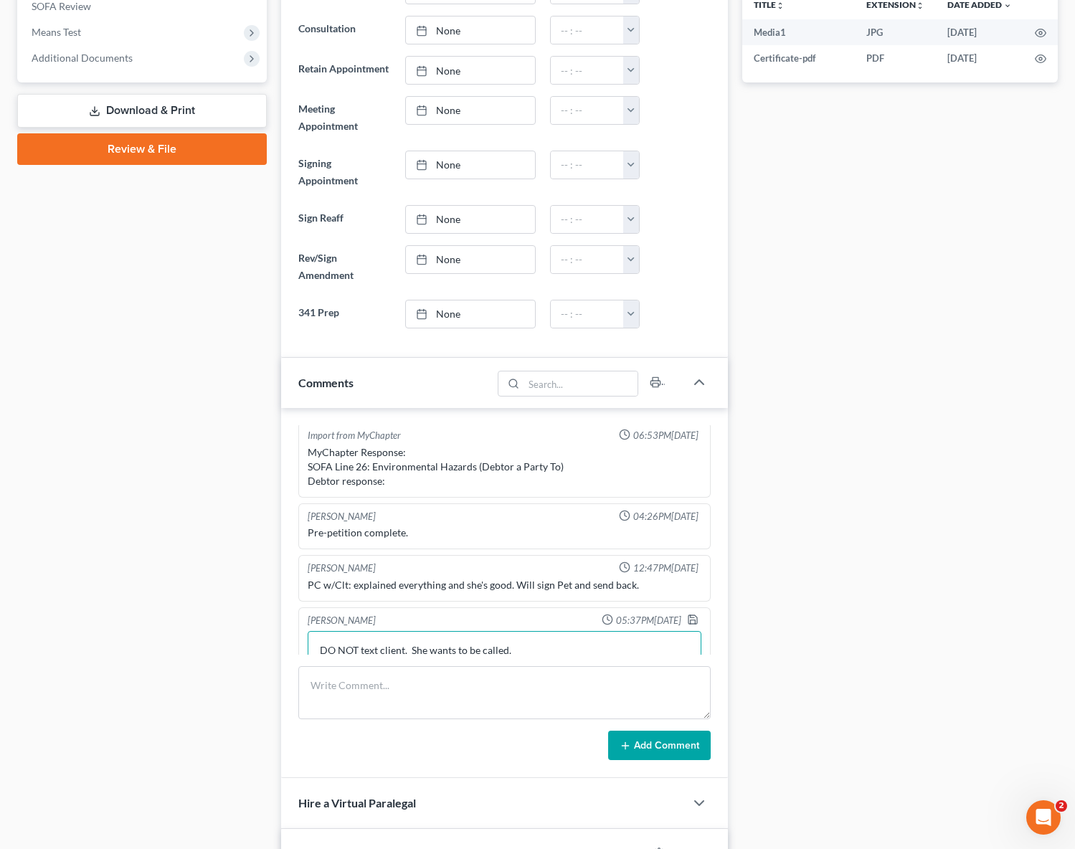
click at [549, 645] on textarea "DO NOT text client. She wants to be called." at bounding box center [505, 657] width 394 height 53
type textarea "DO NOT text client. She wants to be called. Emailed signature pages."
click at [687, 615] on icon "button" at bounding box center [692, 617] width 11 height 11
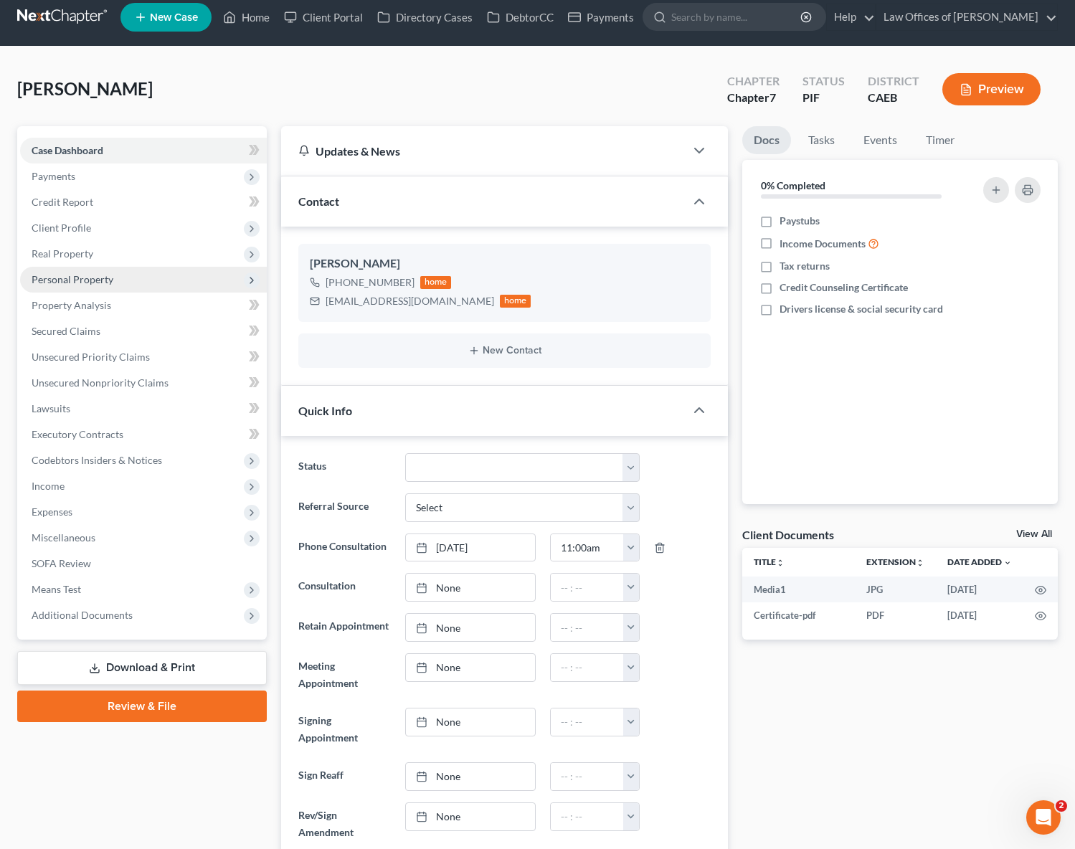
scroll to position [0, 0]
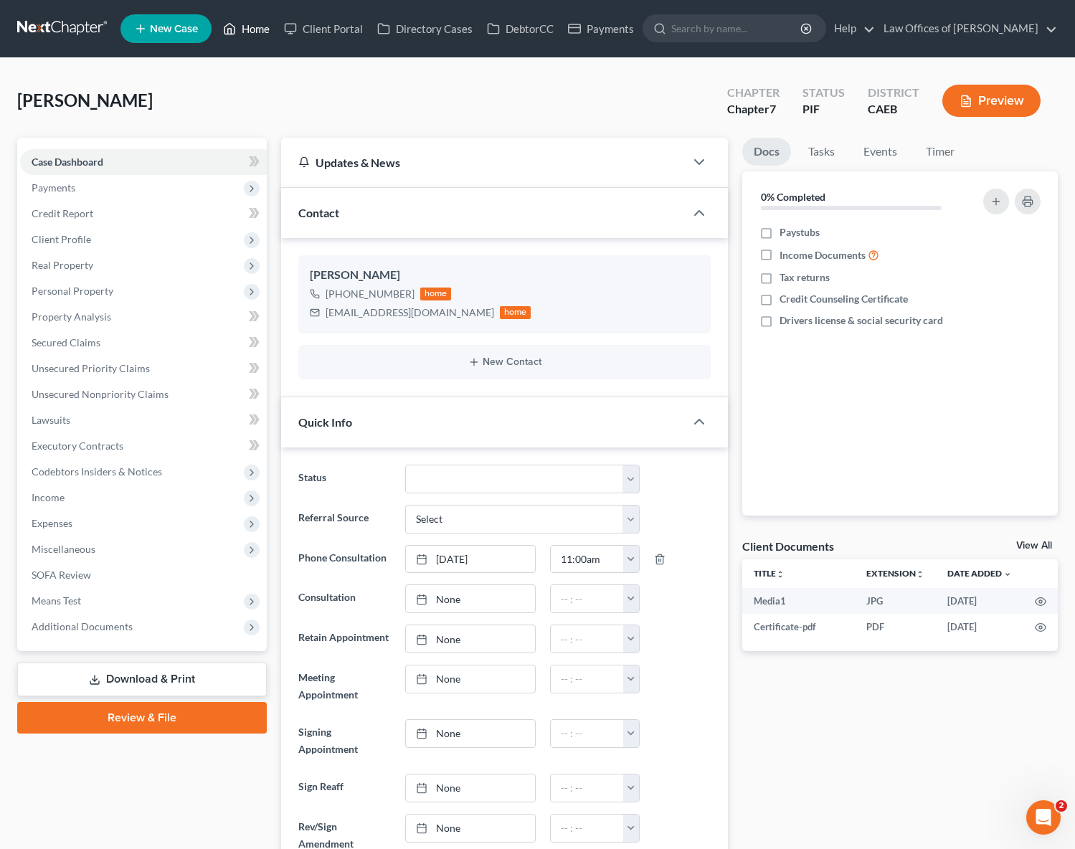
click at [255, 31] on link "Home" at bounding box center [246, 29] width 61 height 26
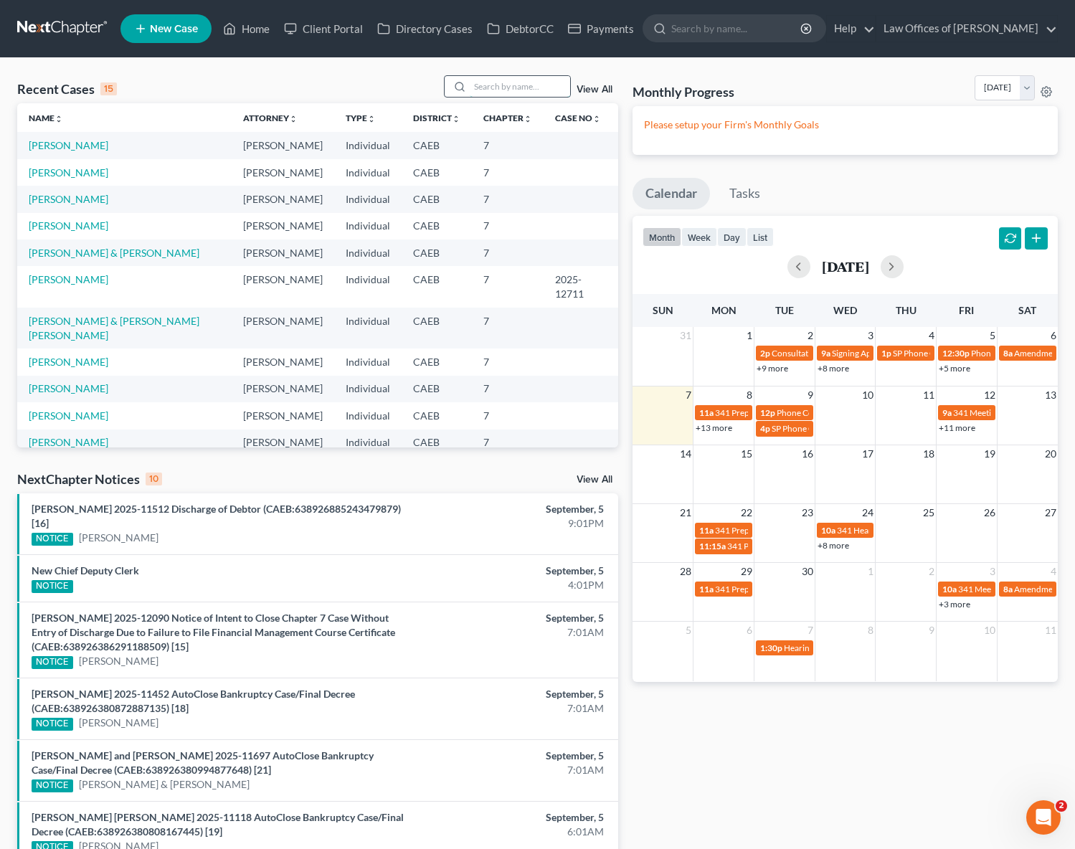
click at [487, 89] on input "search" at bounding box center [520, 86] width 100 height 21
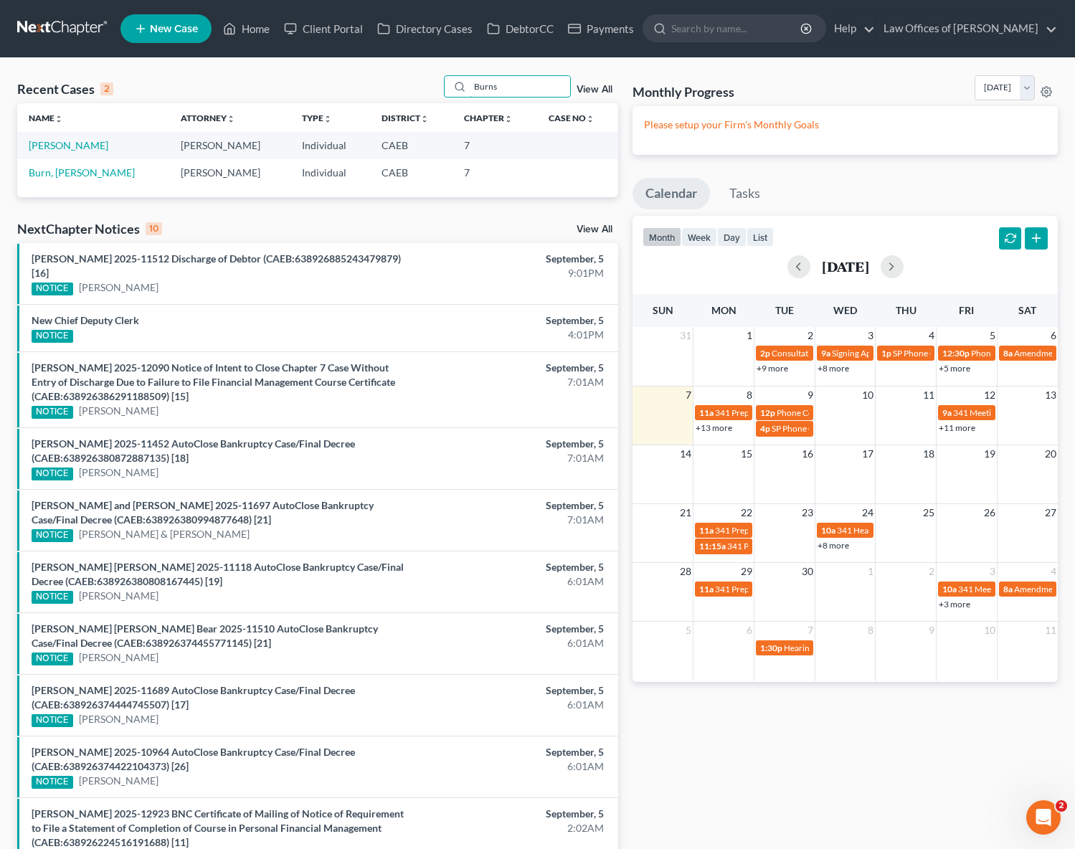
type input "Burns"
click at [62, 138] on td "[PERSON_NAME]" at bounding box center [93, 145] width 152 height 27
click at [62, 144] on link "[PERSON_NAME]" at bounding box center [69, 145] width 80 height 12
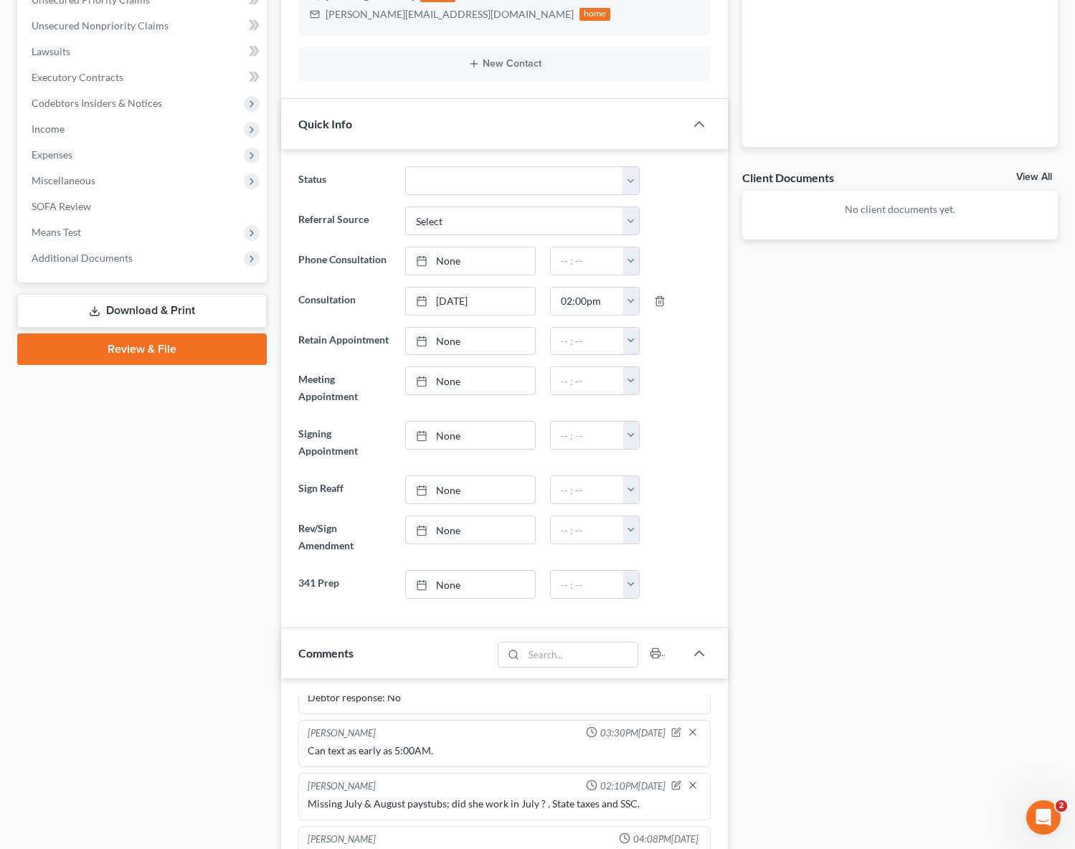
scroll to position [323, 0]
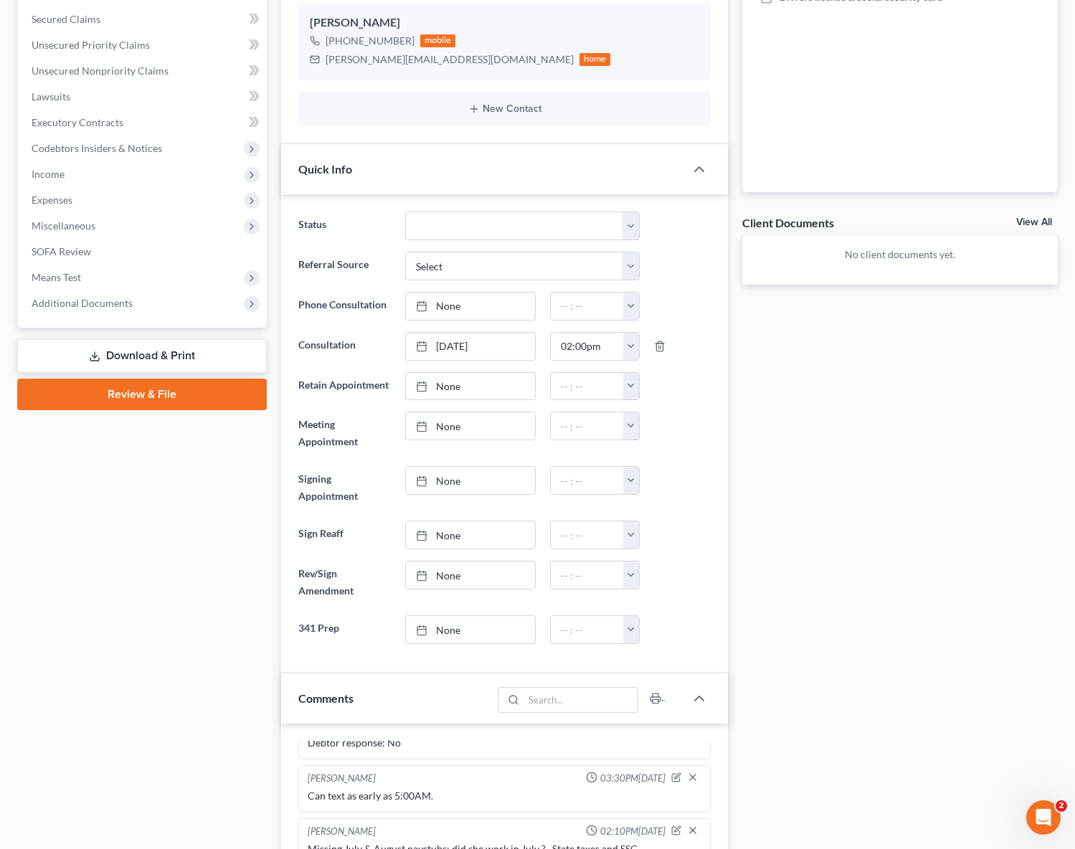
click at [186, 348] on link "Download & Print" at bounding box center [142, 356] width 250 height 34
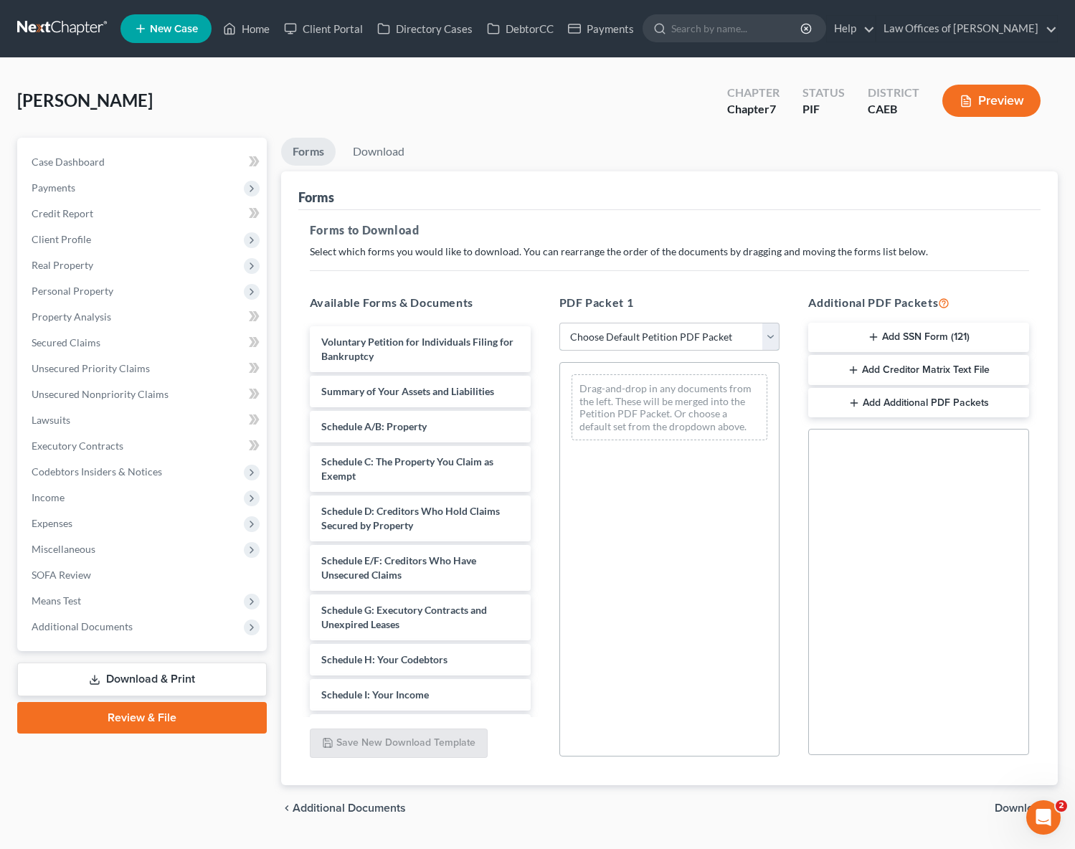
click at [774, 337] on select "Choose Default Petition PDF Packet Complete Bankruptcy Petition (all forms and …" at bounding box center [669, 337] width 221 height 29
select select "3"
click at [559, 323] on select "Choose Default Petition PDF Packet Complete Bankruptcy Petition (all forms and …" at bounding box center [669, 337] width 221 height 29
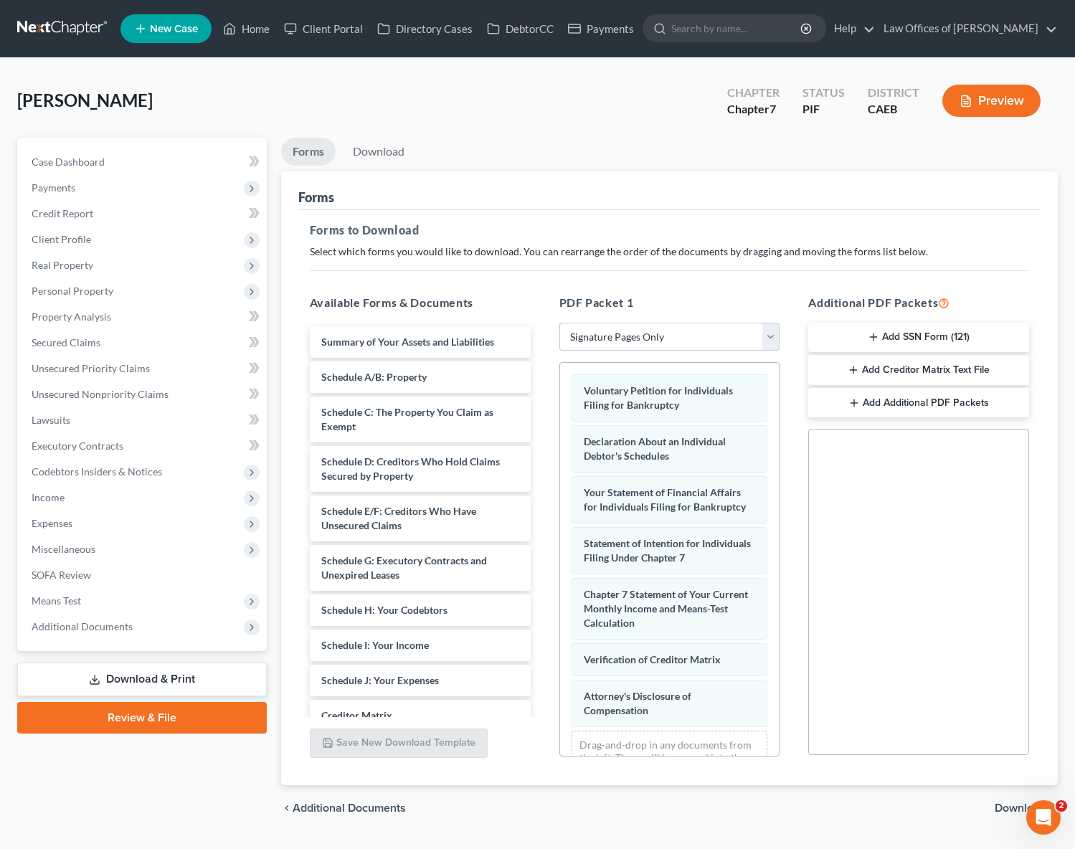
click at [1004, 809] on span "Download" at bounding box center [1020, 807] width 52 height 11
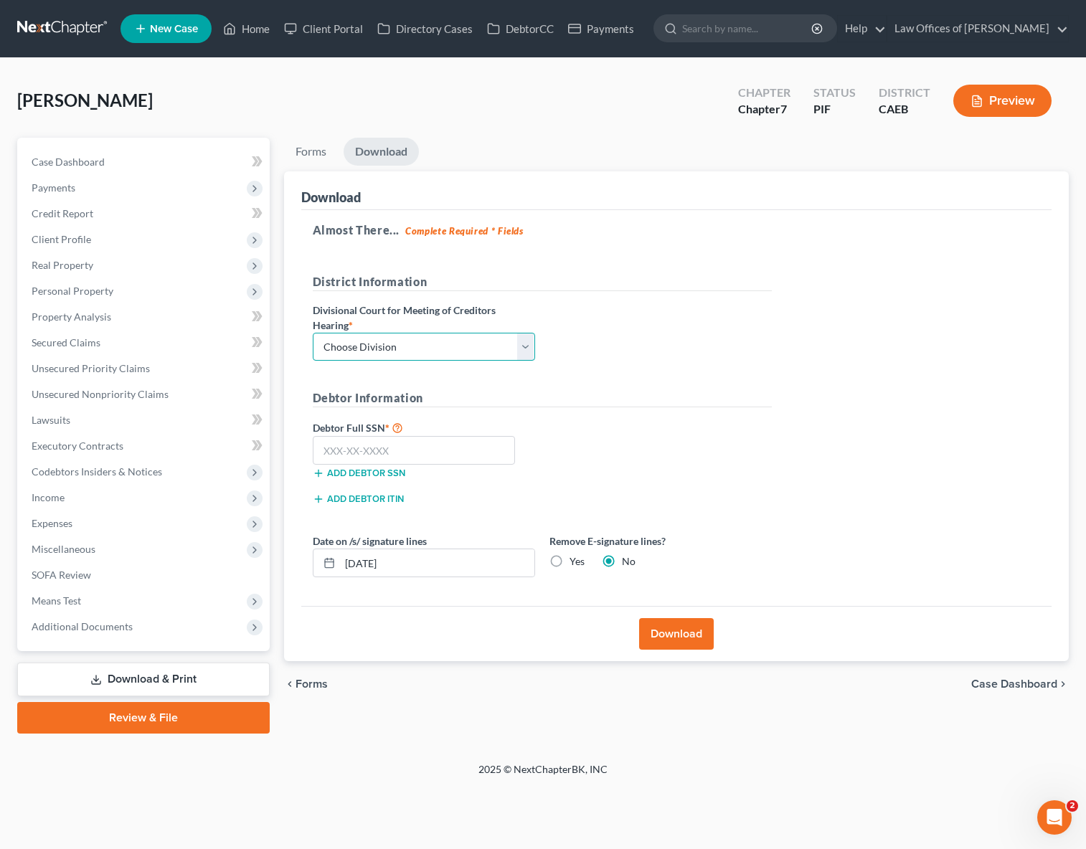
click at [530, 344] on select "Choose Division Fresno Modesto [GEOGRAPHIC_DATA]" at bounding box center [424, 347] width 222 height 29
select select "0"
click at [313, 333] on select "Choose Division Fresno Modesto [GEOGRAPHIC_DATA]" at bounding box center [424, 347] width 222 height 29
click at [412, 452] on input "text" at bounding box center [414, 450] width 203 height 29
type input "111-11-1111"
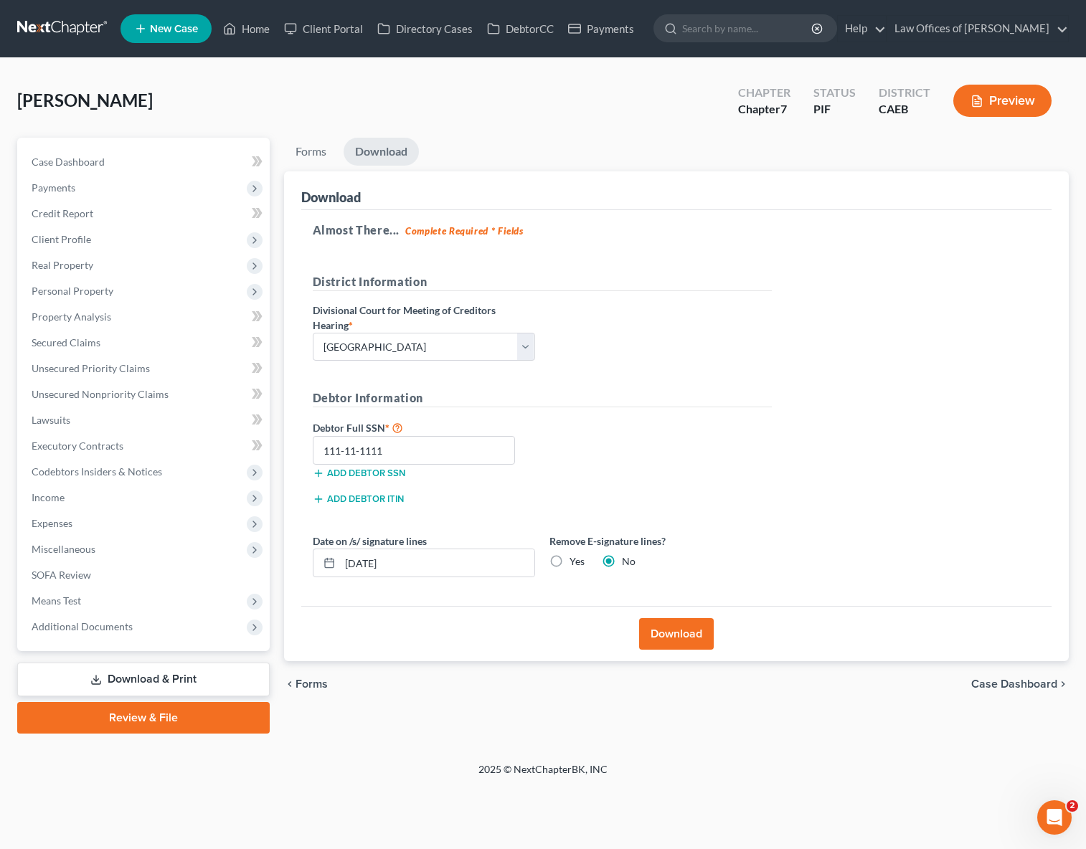
click at [683, 631] on button "Download" at bounding box center [676, 634] width 75 height 32
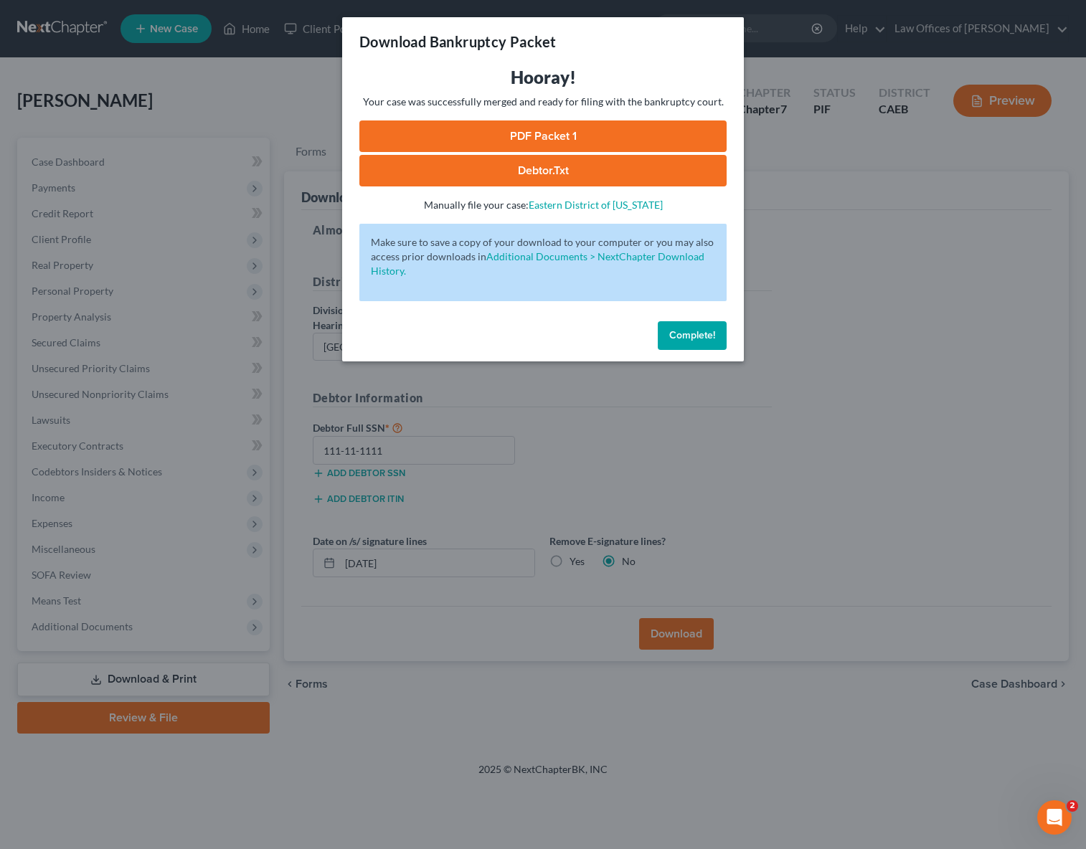
click at [593, 133] on link "PDF Packet 1" at bounding box center [542, 136] width 367 height 32
click at [558, 136] on link "PDF Packet 1" at bounding box center [542, 136] width 367 height 32
click at [679, 339] on span "Complete!" at bounding box center [692, 335] width 46 height 12
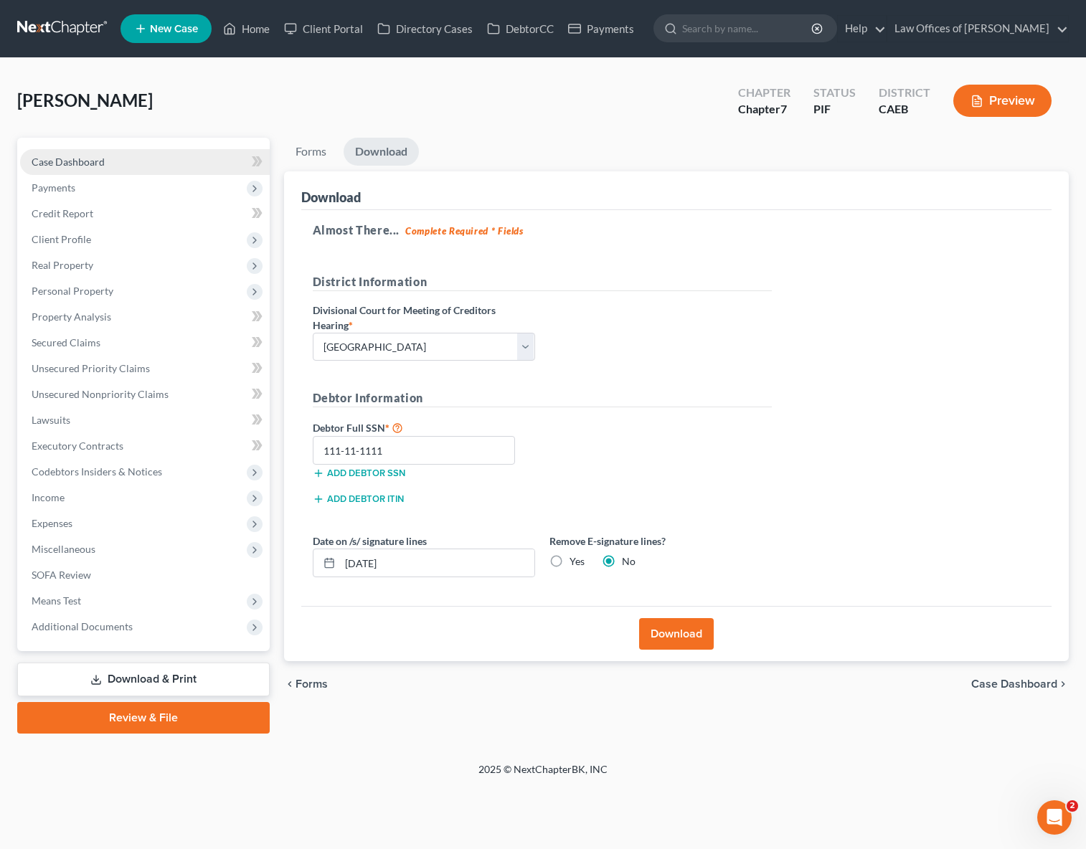
click at [103, 167] on link "Case Dashboard" at bounding box center [145, 162] width 250 height 26
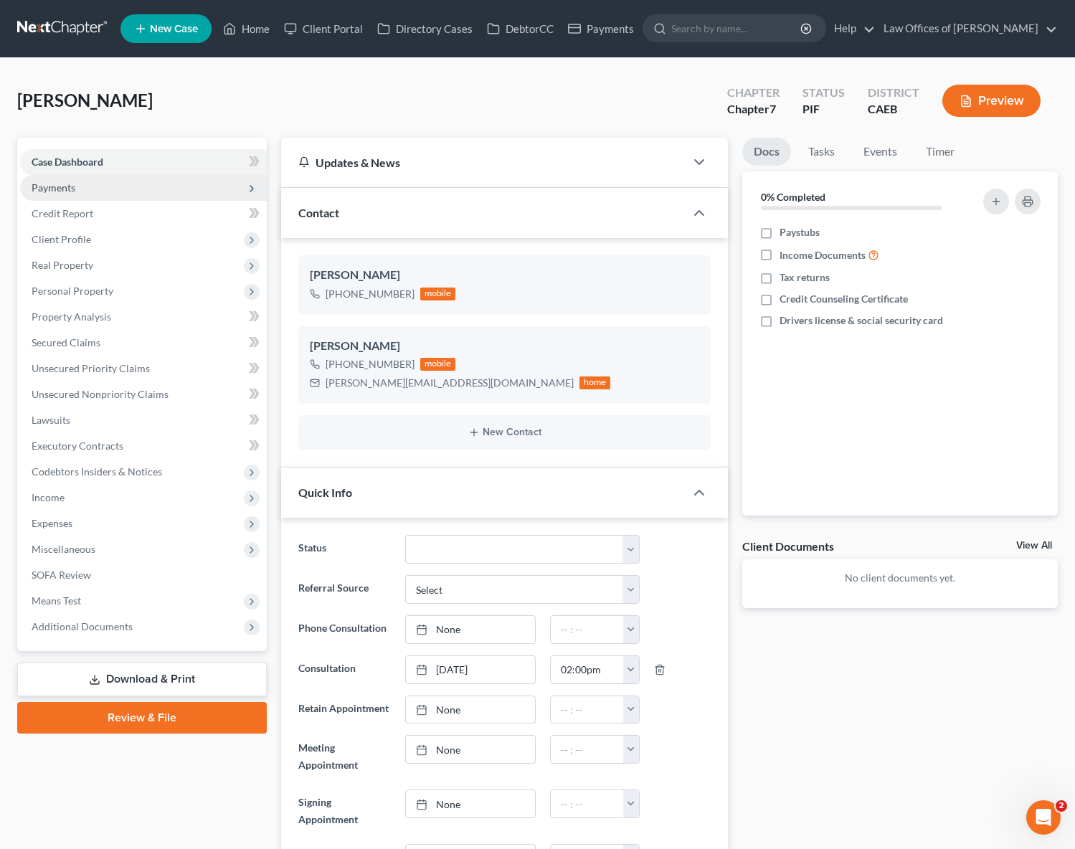
scroll to position [4108, 0]
click at [322, 384] on div "[PERSON_NAME][EMAIL_ADDRESS][DOMAIN_NAME] home" at bounding box center [460, 383] width 301 height 19
drag, startPoint x: 323, startPoint y: 380, endPoint x: 419, endPoint y: 385, distance: 96.2
click at [442, 386] on div "[PERSON_NAME][EMAIL_ADDRESS][DOMAIN_NAME] home" at bounding box center [460, 383] width 301 height 19
click at [333, 377] on div "[PERSON_NAME][EMAIL_ADDRESS][DOMAIN_NAME]" at bounding box center [450, 383] width 248 height 14
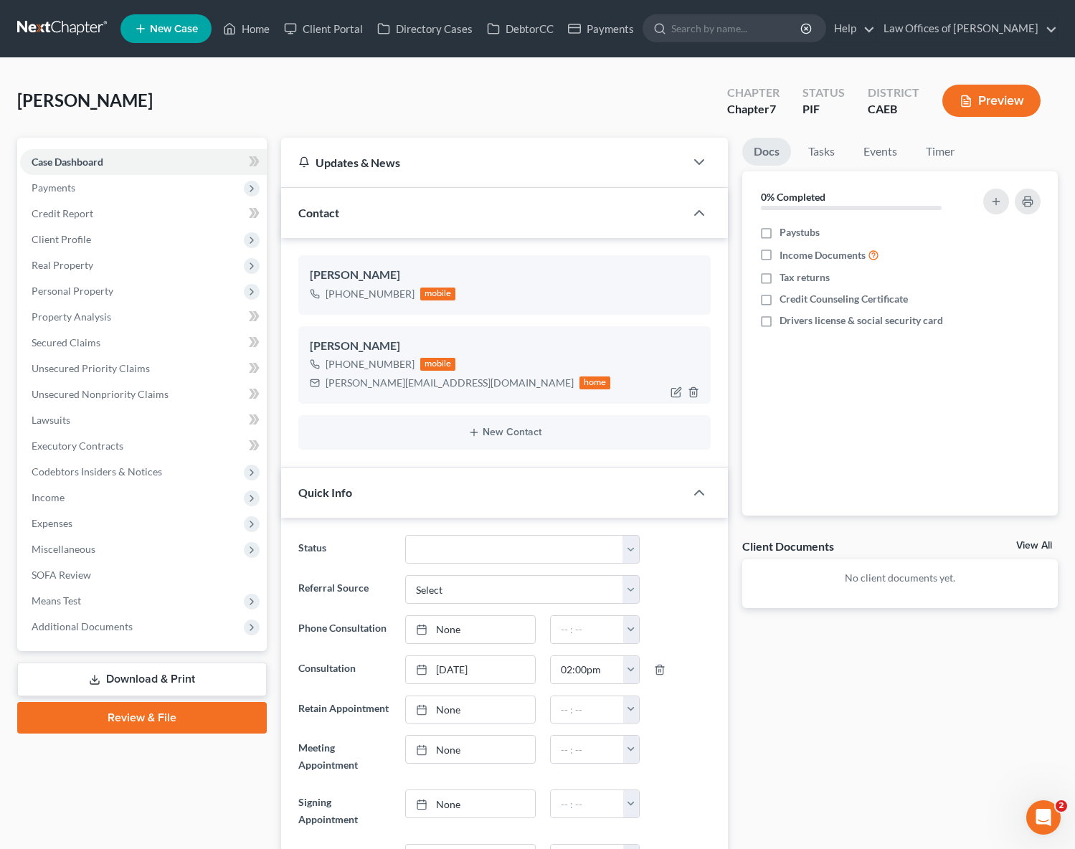
click at [326, 381] on div "[PERSON_NAME][EMAIL_ADDRESS][DOMAIN_NAME]" at bounding box center [450, 383] width 248 height 14
drag, startPoint x: 323, startPoint y: 381, endPoint x: 440, endPoint y: 381, distance: 116.9
click at [447, 381] on div "[PERSON_NAME][EMAIL_ADDRESS][DOMAIN_NAME] home" at bounding box center [460, 383] width 301 height 19
copy div "[PERSON_NAME][EMAIL_ADDRESS][DOMAIN_NAME]"
click at [257, 35] on link "Home" at bounding box center [246, 29] width 61 height 26
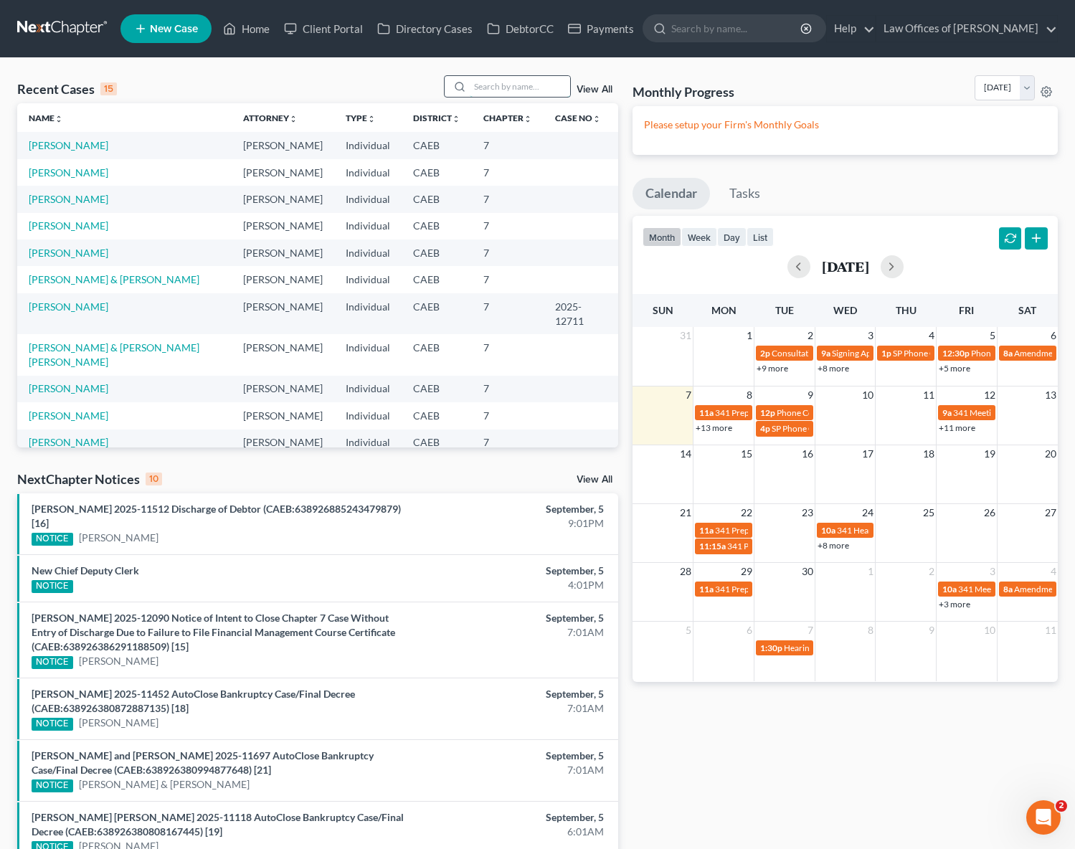
click at [496, 89] on input "search" at bounding box center [520, 86] width 100 height 21
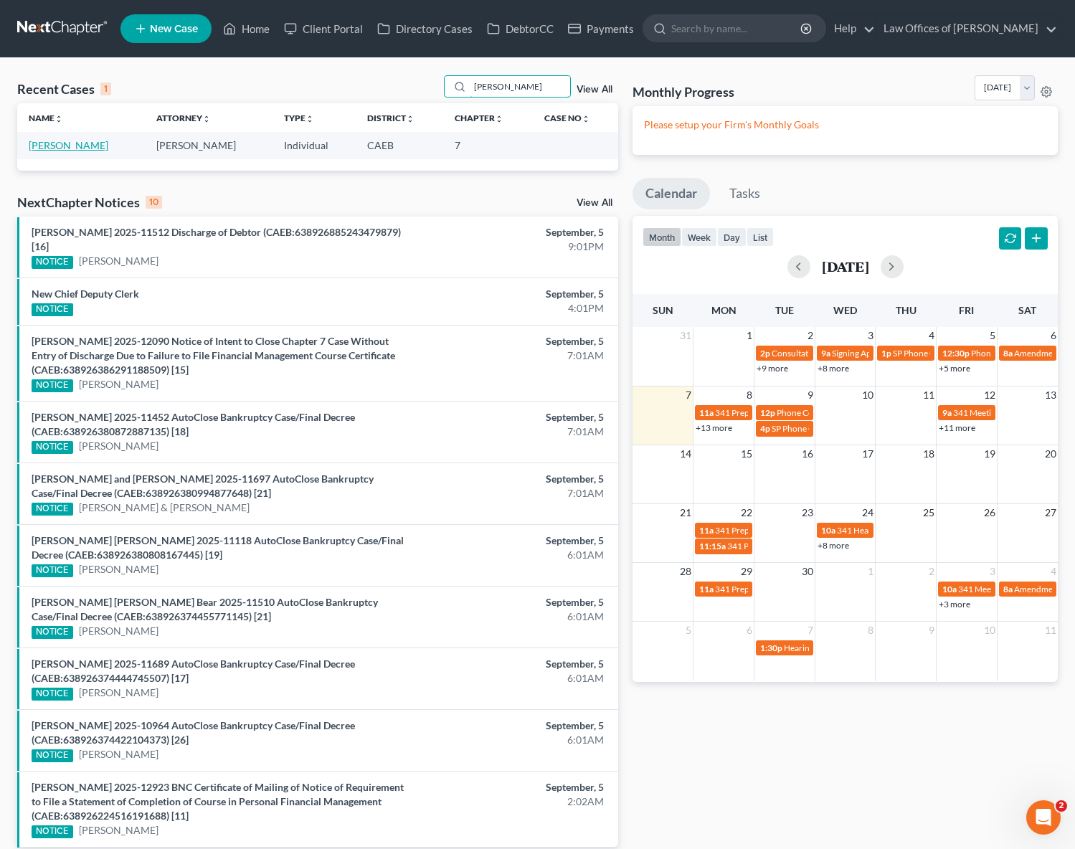
type input "[PERSON_NAME]"
click at [94, 150] on link "[PERSON_NAME]" at bounding box center [69, 145] width 80 height 12
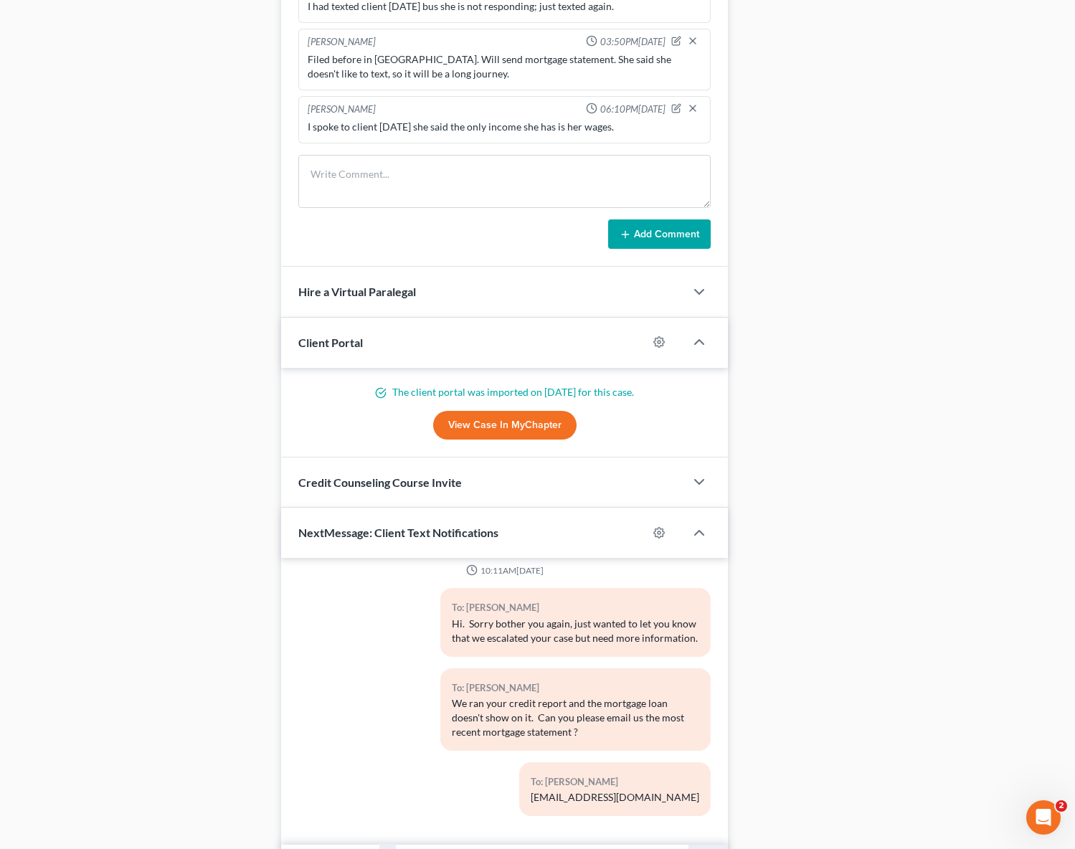
scroll to position [995, 0]
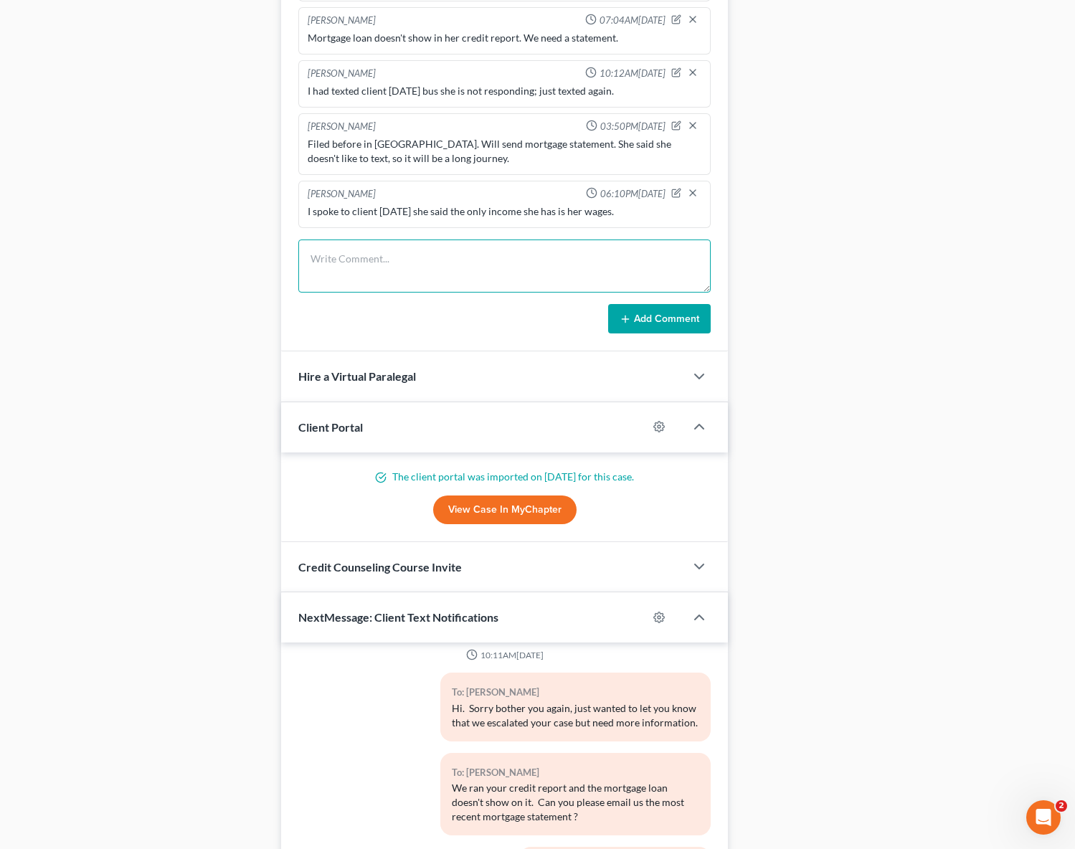
click at [342, 252] on textarea at bounding box center [504, 265] width 413 height 53
type textarea "Client prefer to be called. Doesn't like to text."
click at [665, 323] on button "Add Comment" at bounding box center [659, 319] width 103 height 30
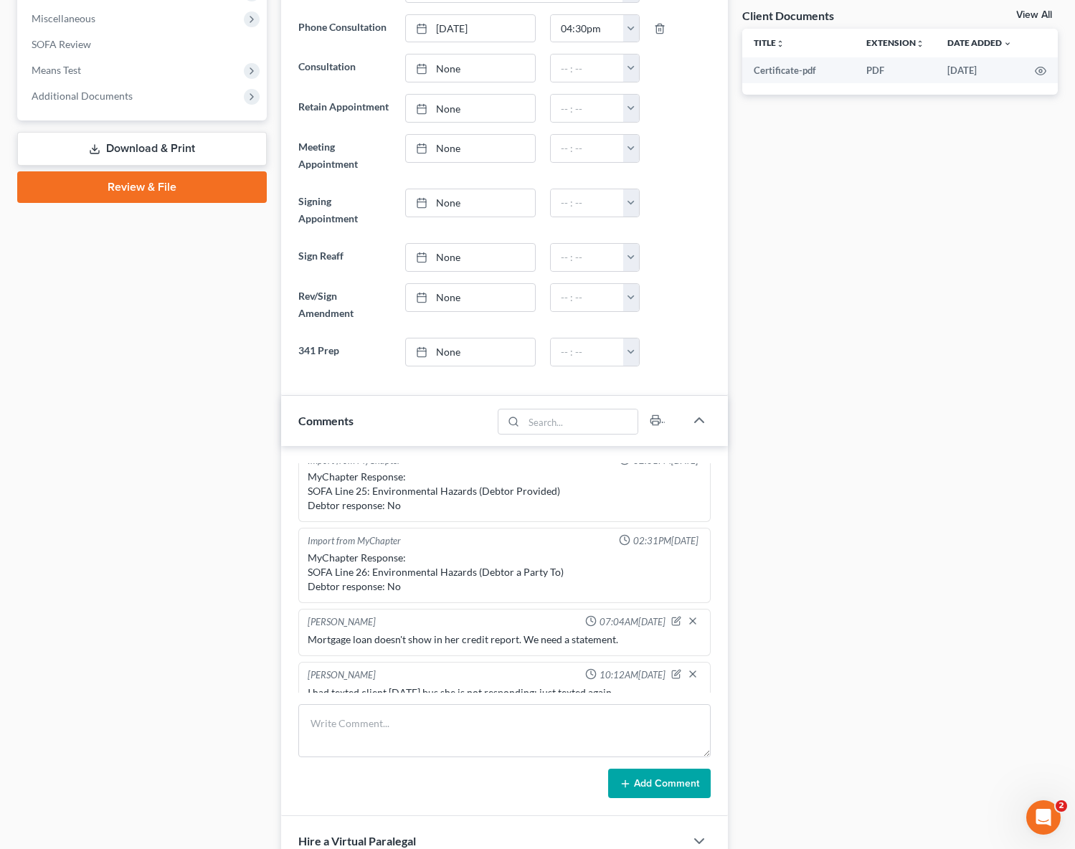
scroll to position [157, 0]
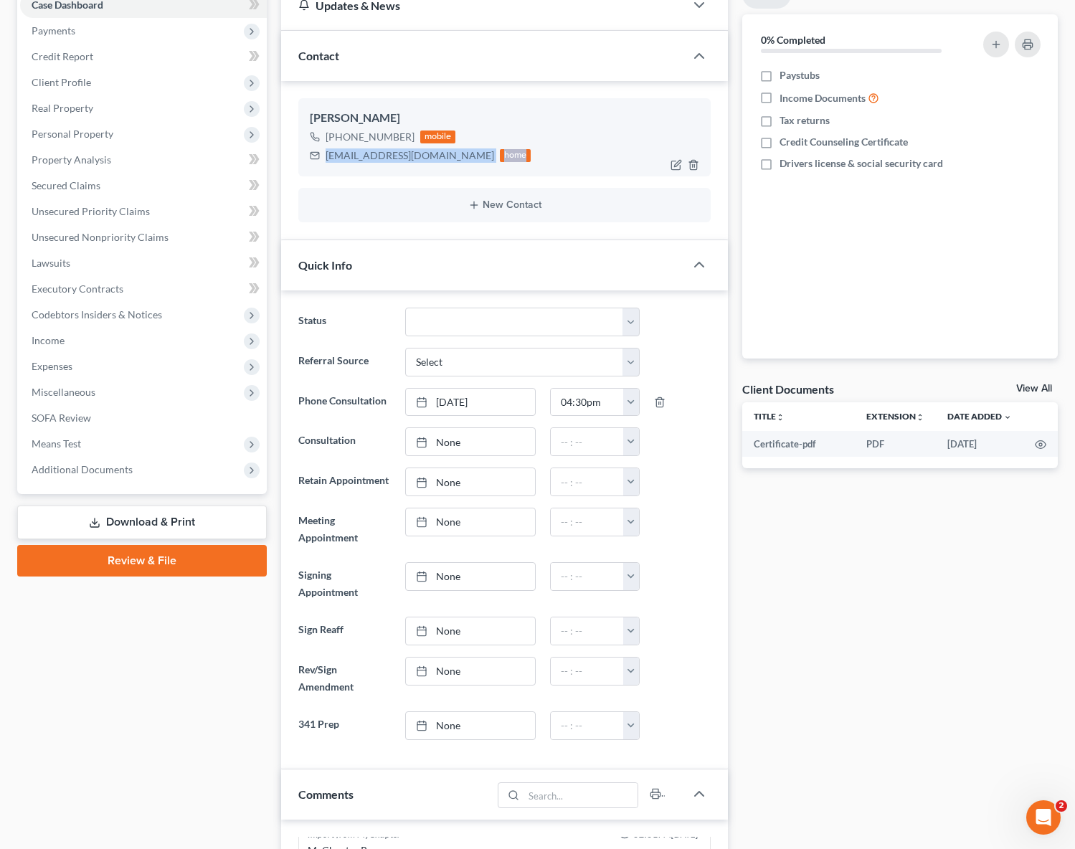
drag, startPoint x: 324, startPoint y: 153, endPoint x: 485, endPoint y: 158, distance: 160.7
click at [485, 158] on div "[EMAIL_ADDRESS][DOMAIN_NAME] home" at bounding box center [421, 155] width 222 height 19
copy div "[EMAIL_ADDRESS][DOMAIN_NAME] home"
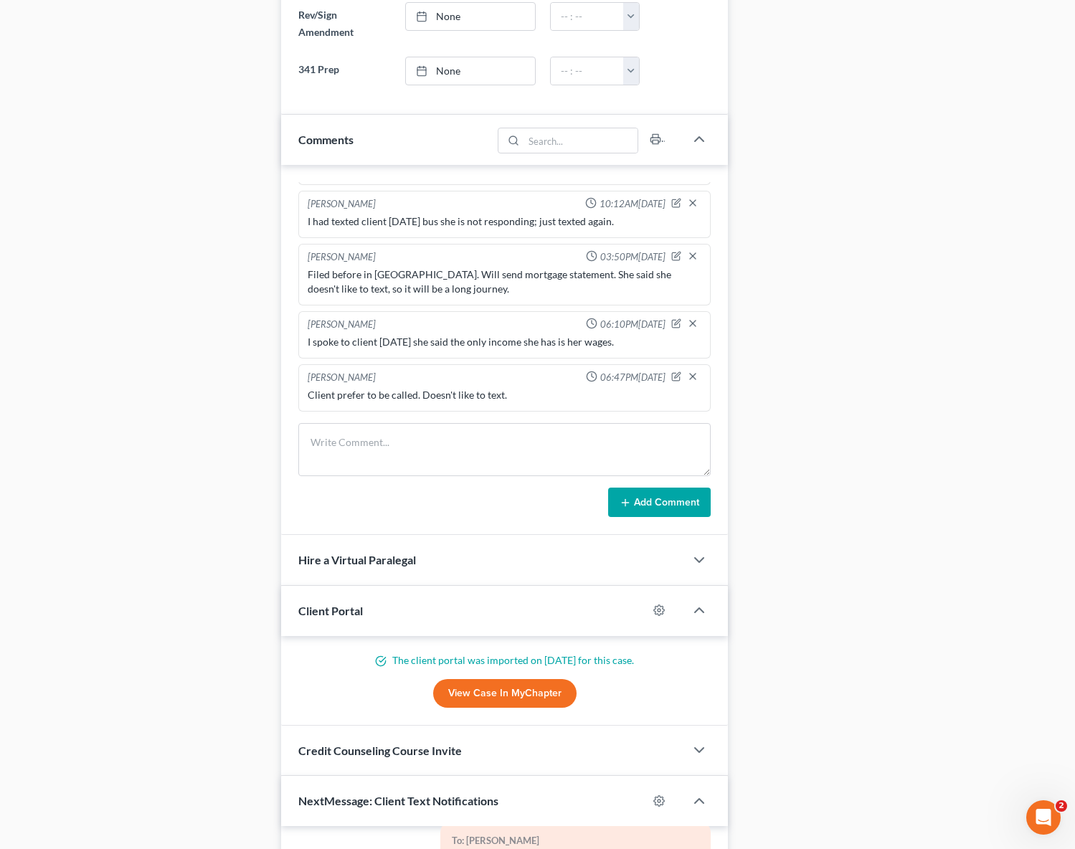
scroll to position [638, 0]
click at [675, 374] on icon "button" at bounding box center [678, 375] width 6 height 6
click at [562, 401] on textarea "Client prefer to be called. Doesn't like to text." at bounding box center [505, 414] width 394 height 53
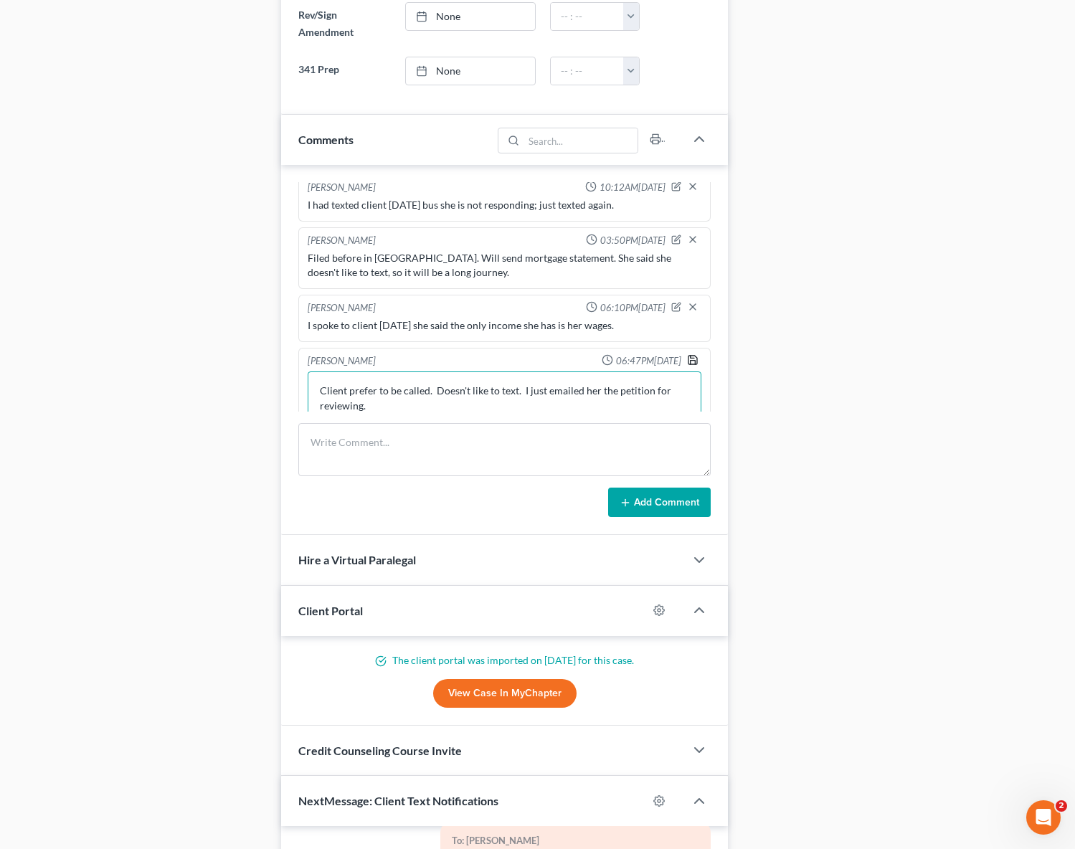
type textarea "Client prefer to be called. Doesn't like to text. I just emailed her the petiti…"
click at [687, 356] on icon "button" at bounding box center [692, 359] width 11 height 11
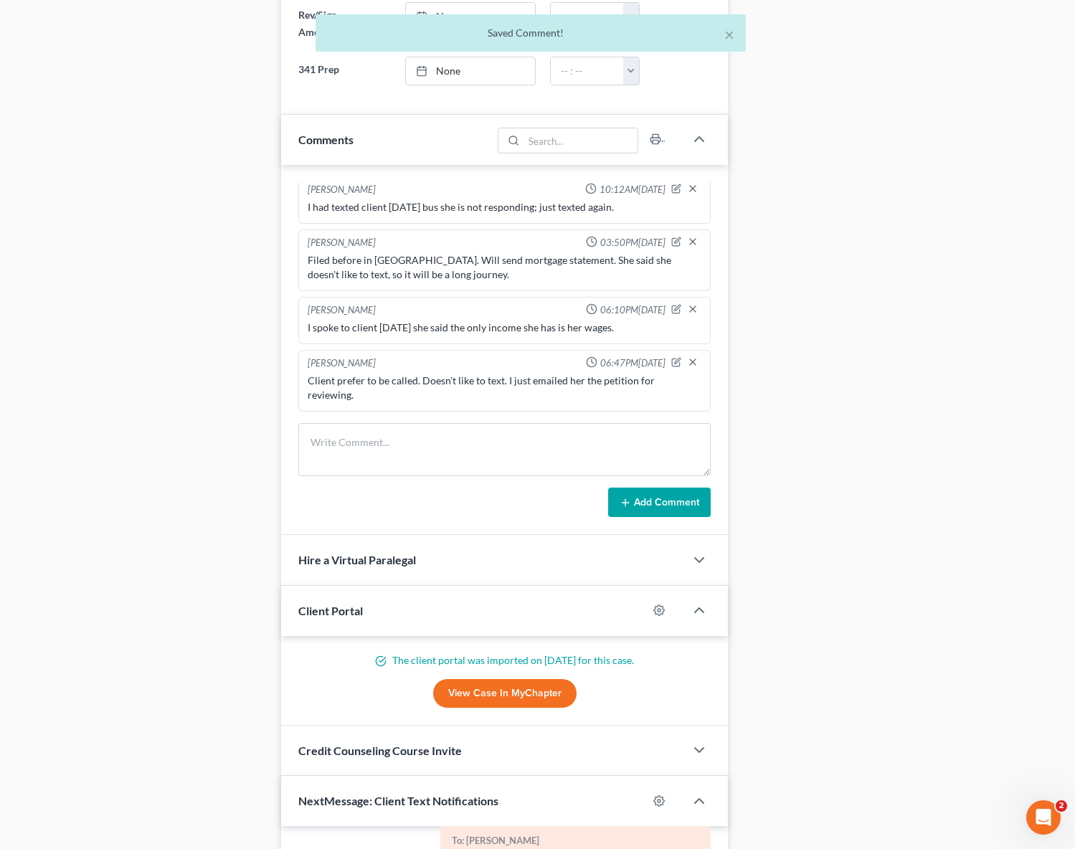
scroll to position [652, 0]
